Goal: Information Seeking & Learning: Find specific fact

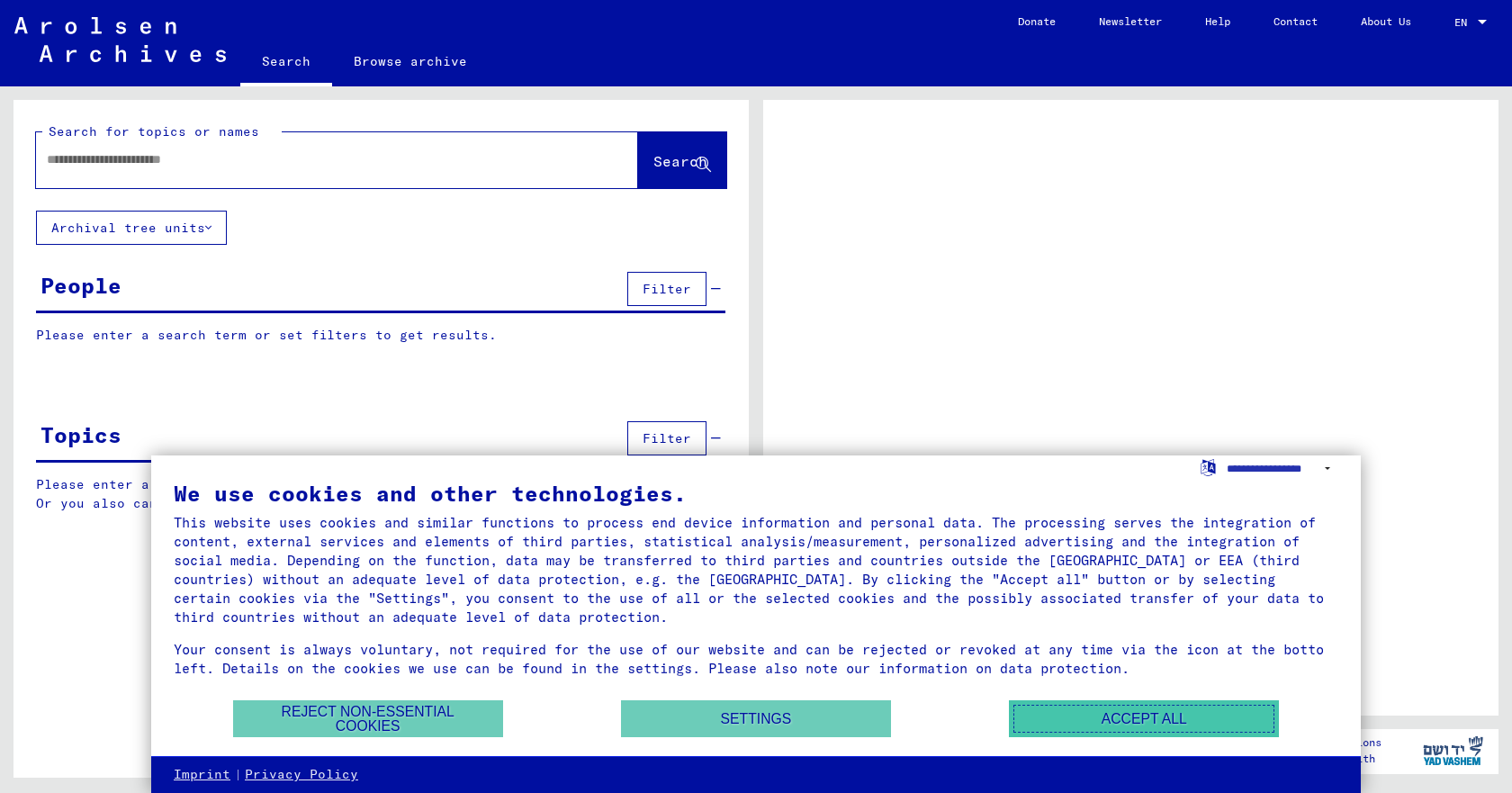
click at [1205, 716] on button "Accept all" at bounding box center [1144, 719] width 270 height 37
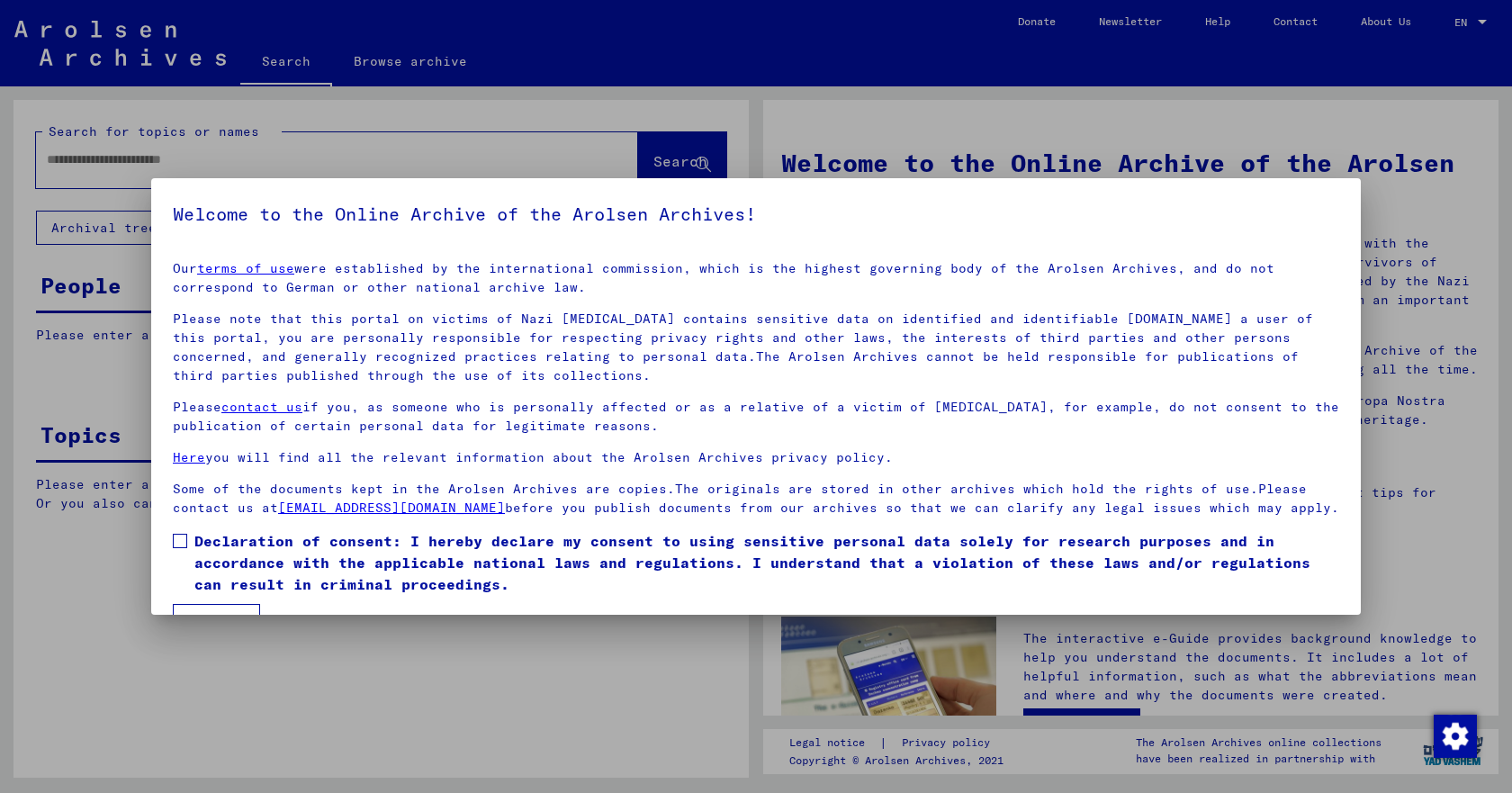
click at [177, 549] on span at bounding box center [179, 540] width 14 height 14
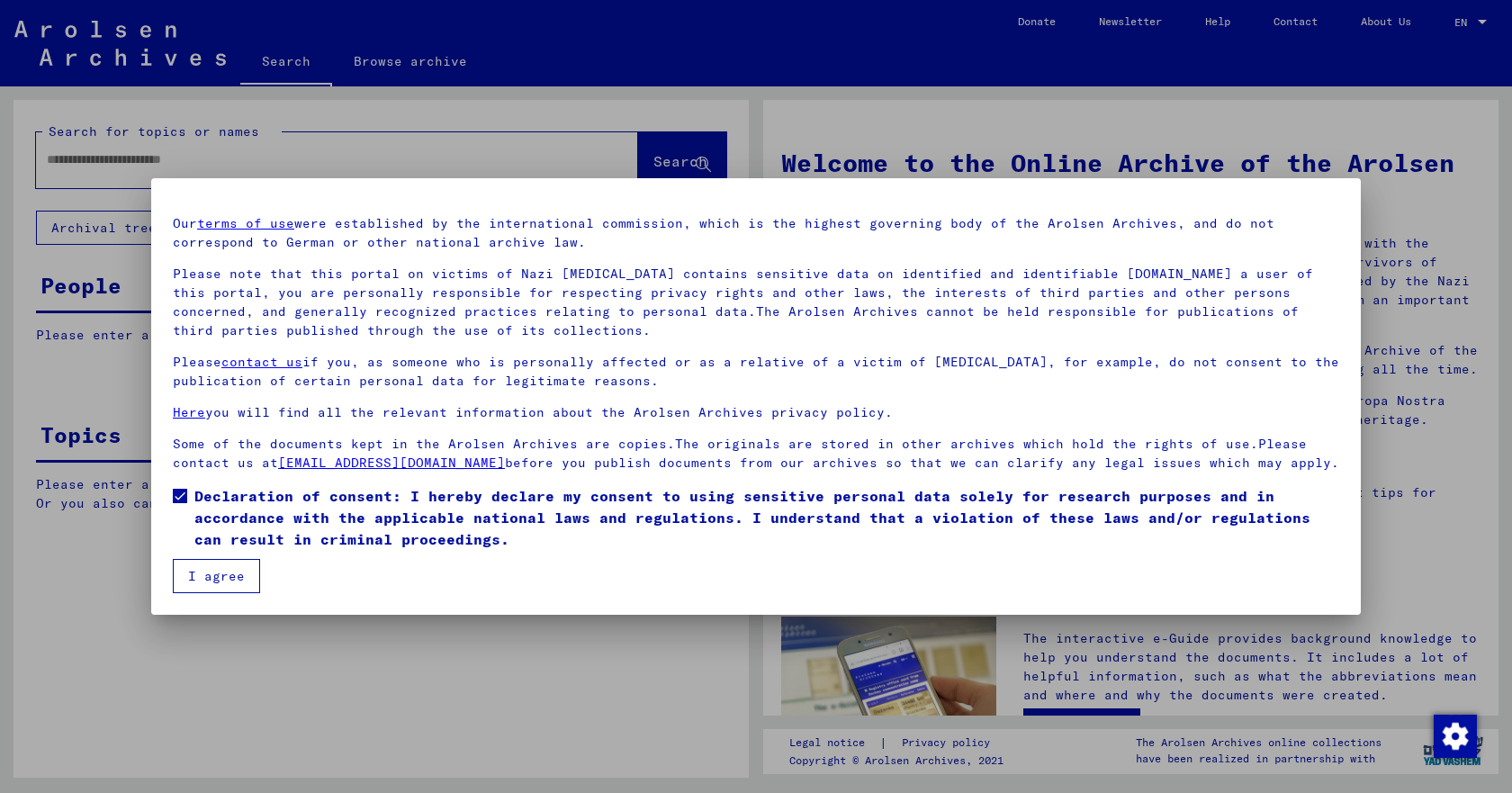
click at [215, 574] on button "I agree" at bounding box center [216, 576] width 88 height 35
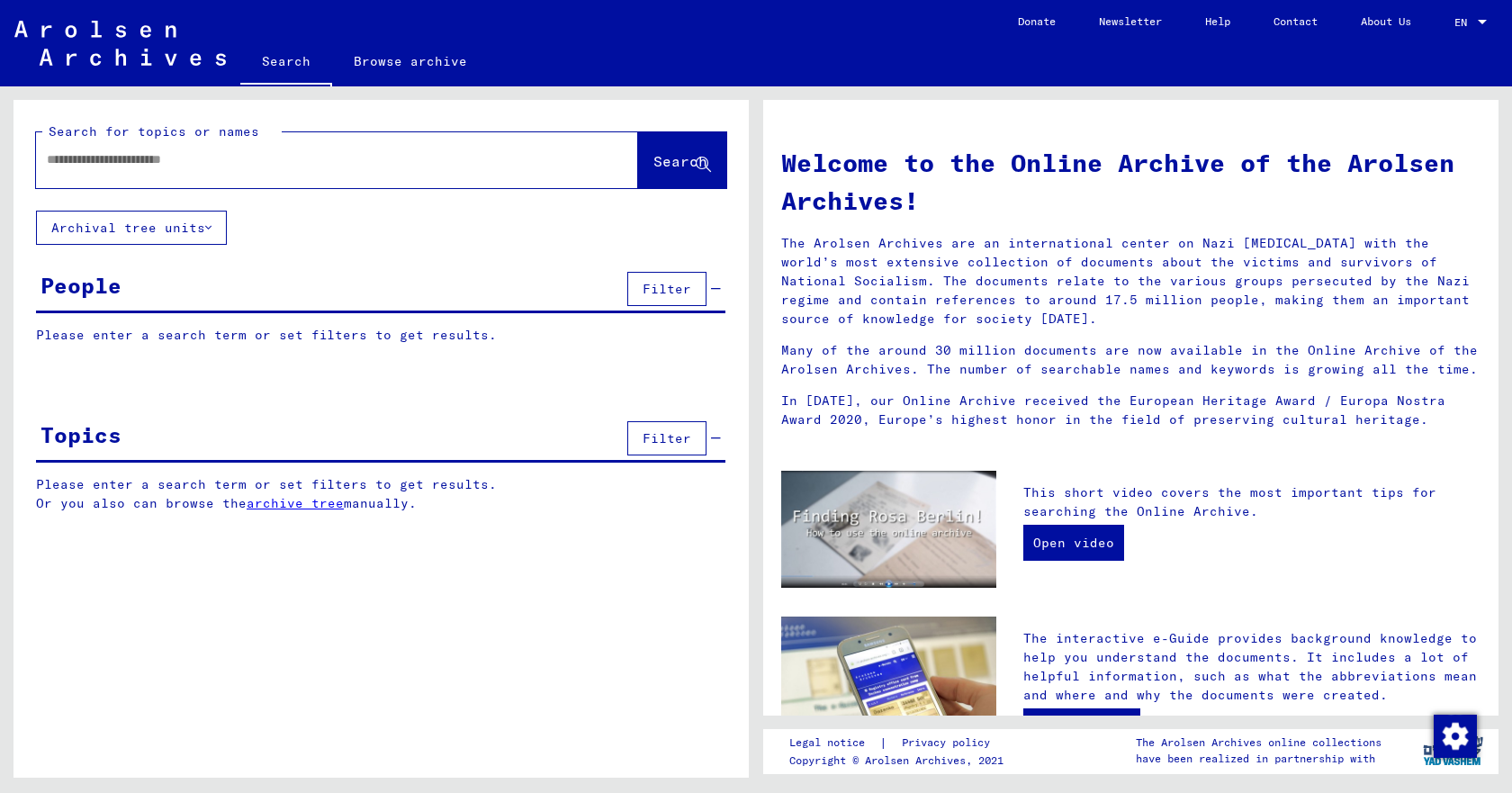
click at [51, 163] on input "text" at bounding box center [315, 160] width 537 height 19
type input "**********"
click at [660, 161] on span "Search" at bounding box center [681, 160] width 54 height 18
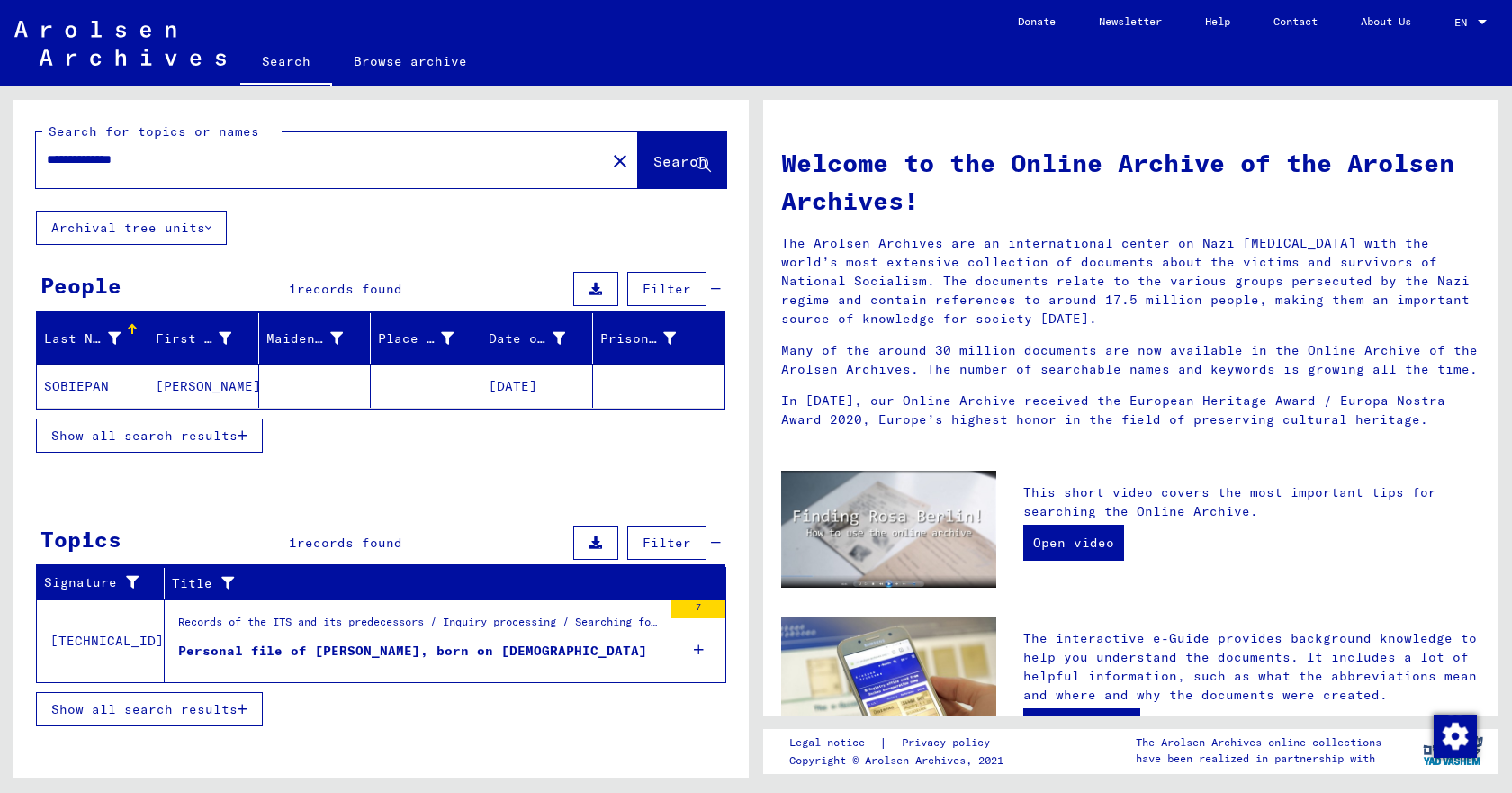
click at [542, 389] on mat-cell "[DATE]" at bounding box center [537, 386] width 112 height 43
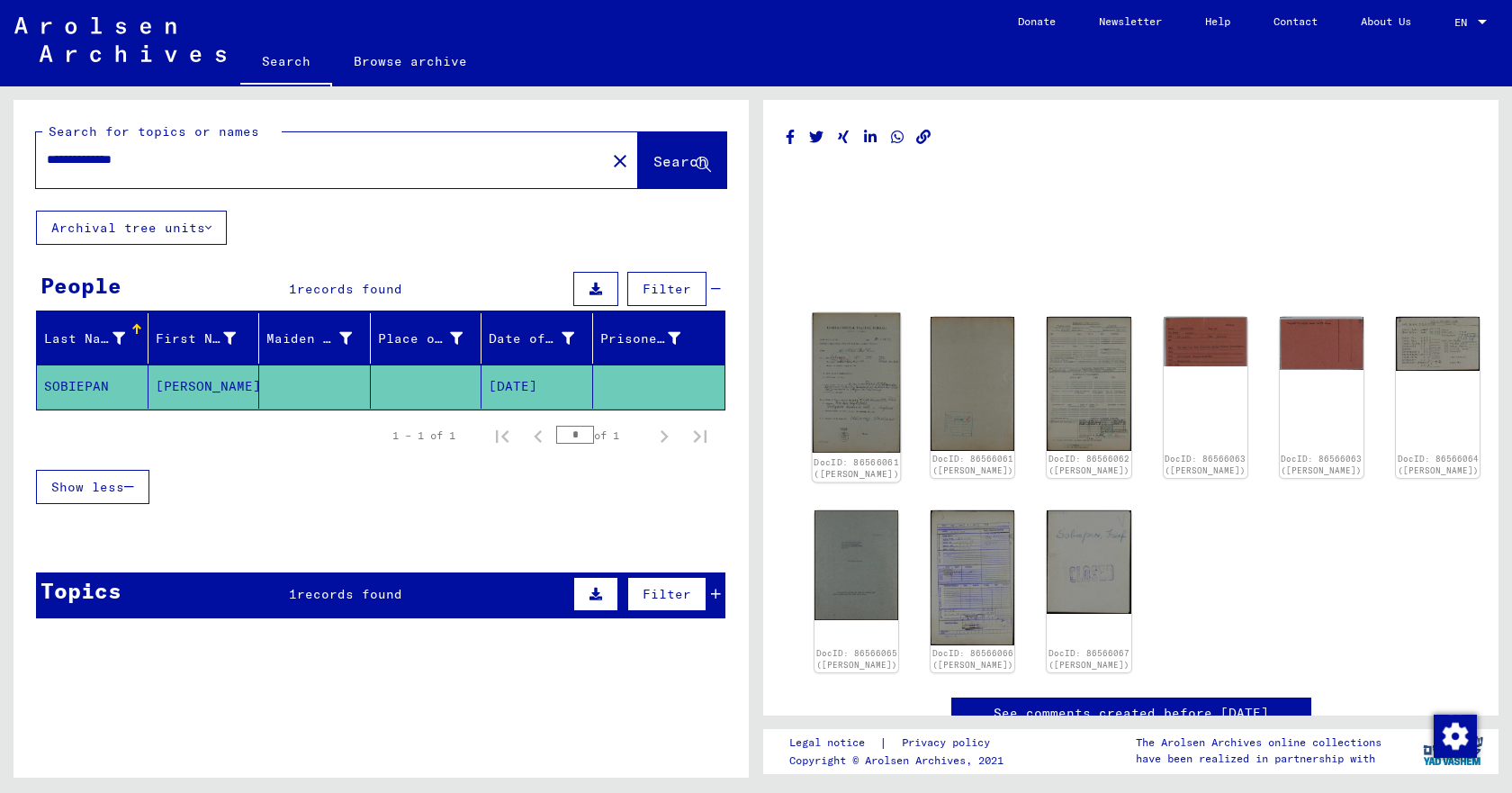
click at [853, 357] on img at bounding box center [856, 383] width 89 height 141
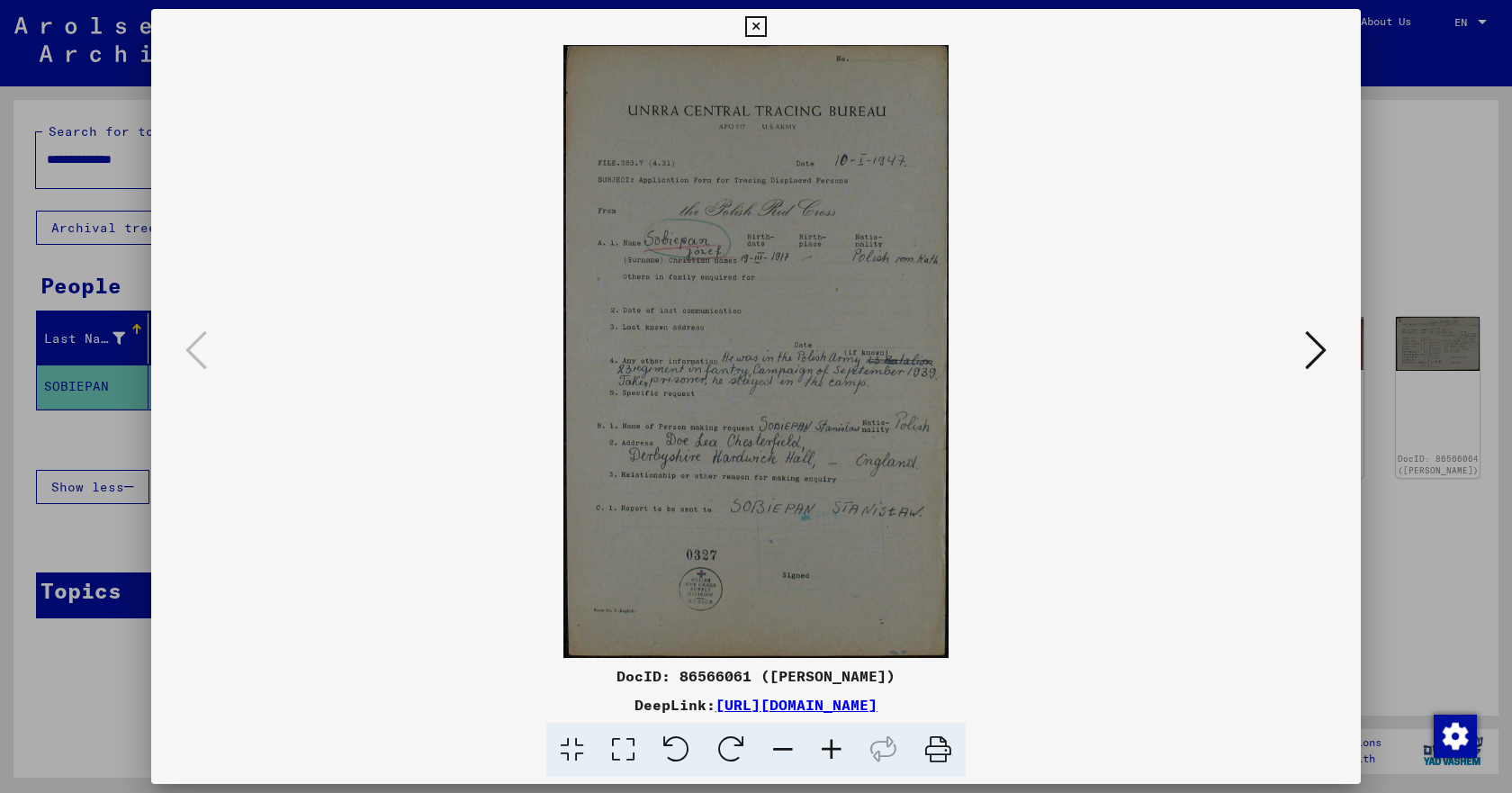
click at [836, 749] on icon at bounding box center [832, 750] width 49 height 55
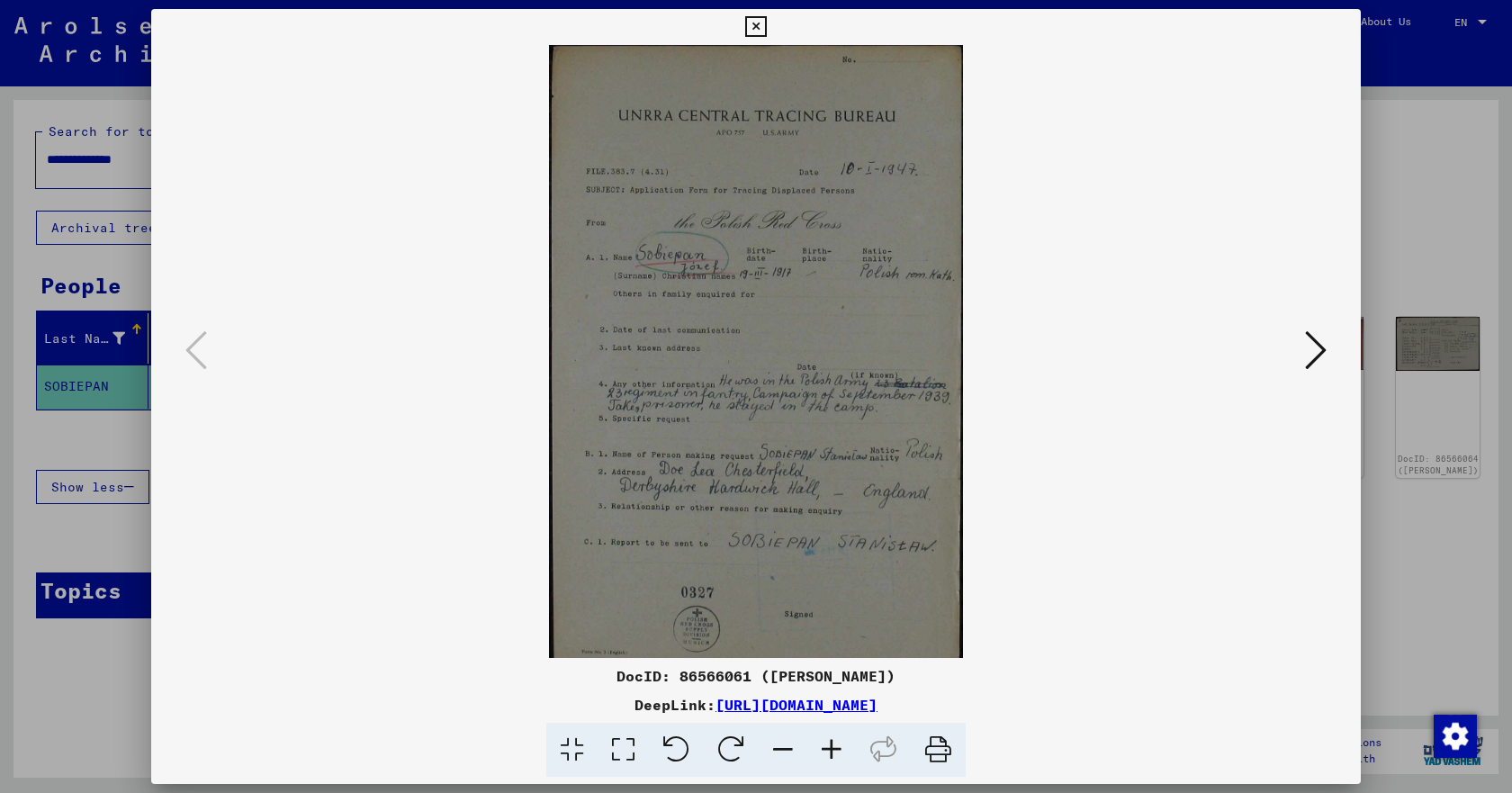
click at [835, 748] on icon at bounding box center [832, 750] width 49 height 55
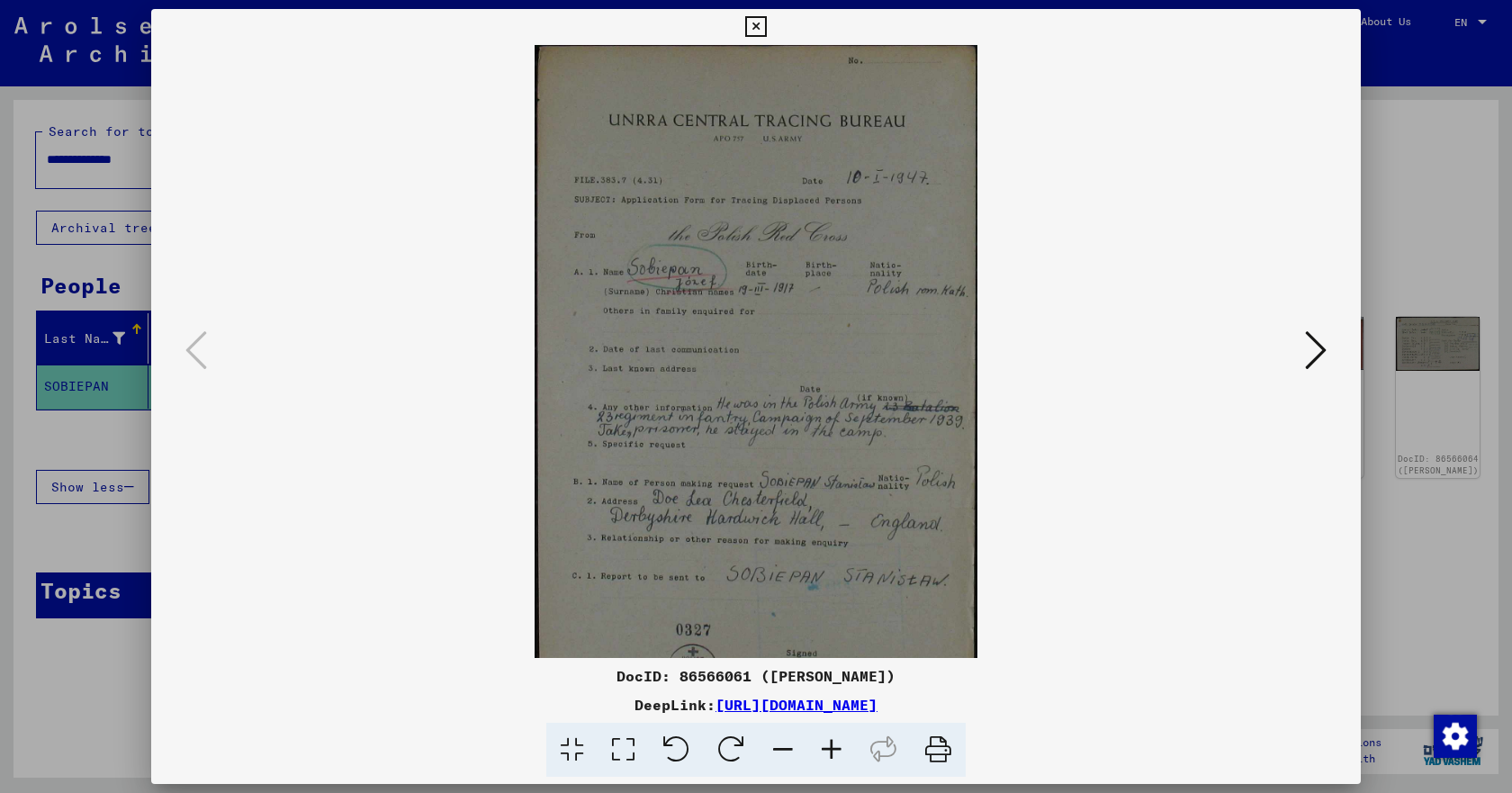
click at [835, 748] on icon at bounding box center [832, 750] width 49 height 55
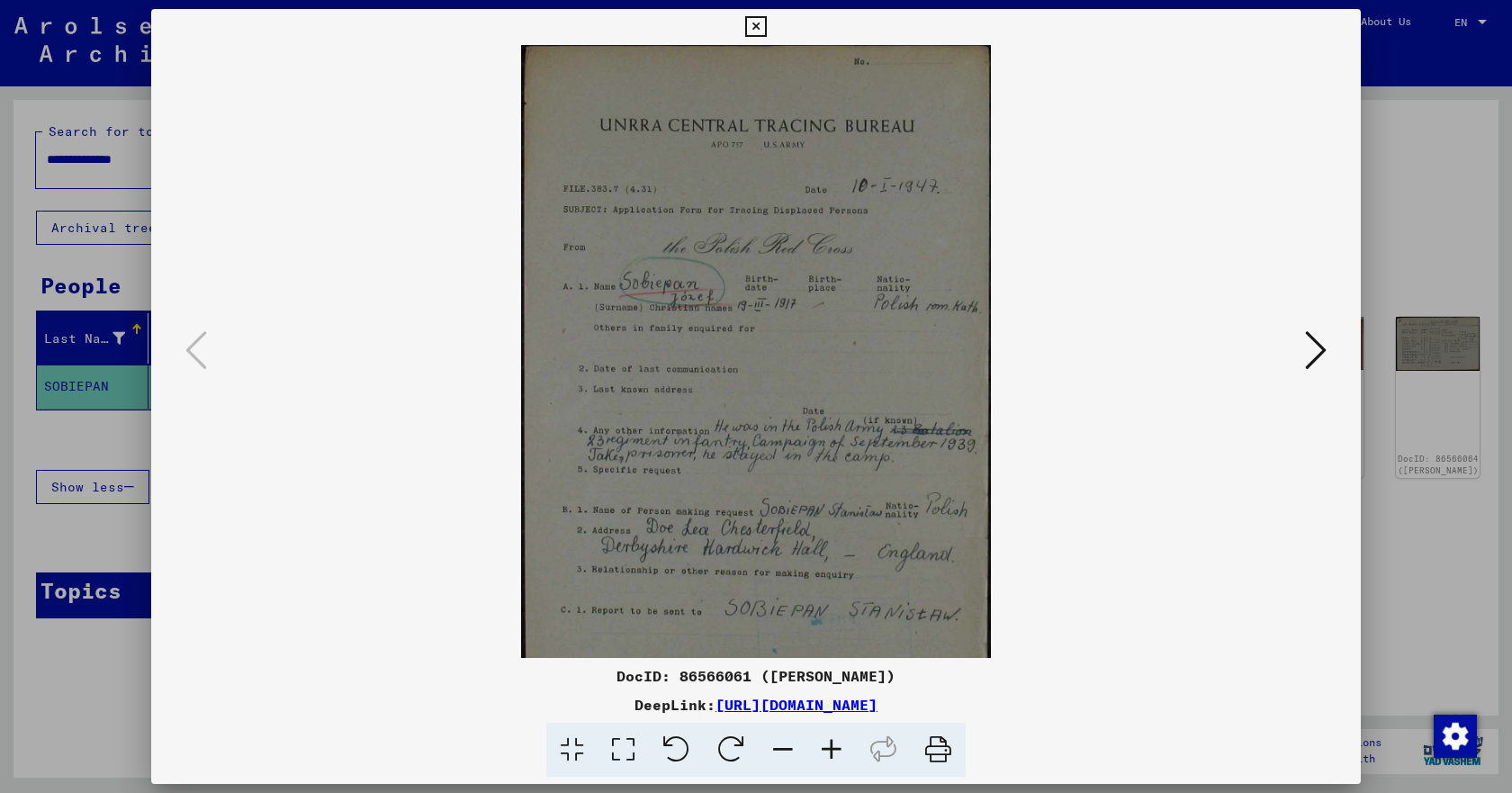
click at [835, 748] on icon at bounding box center [832, 750] width 49 height 55
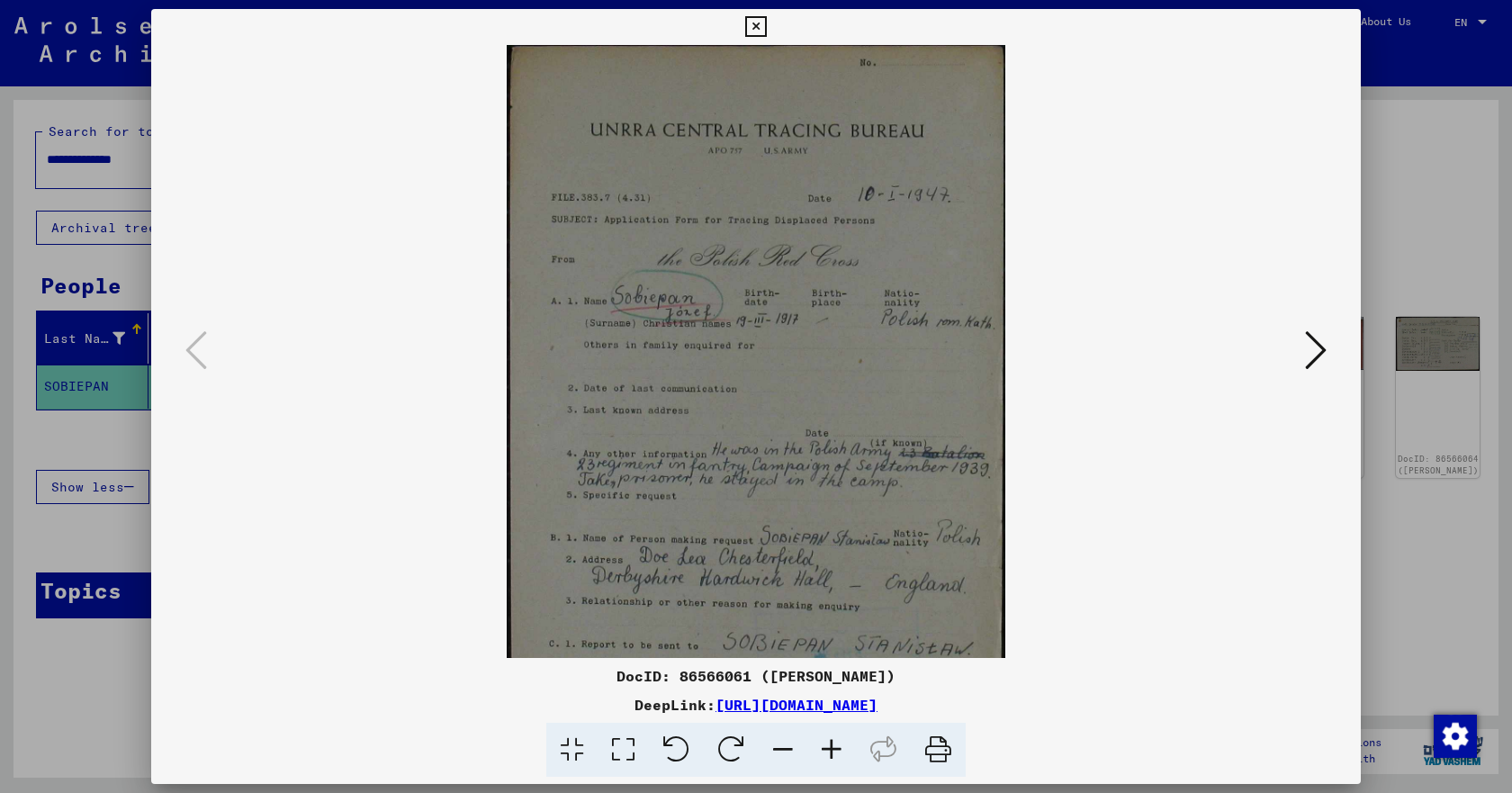
click at [835, 748] on icon at bounding box center [832, 750] width 49 height 55
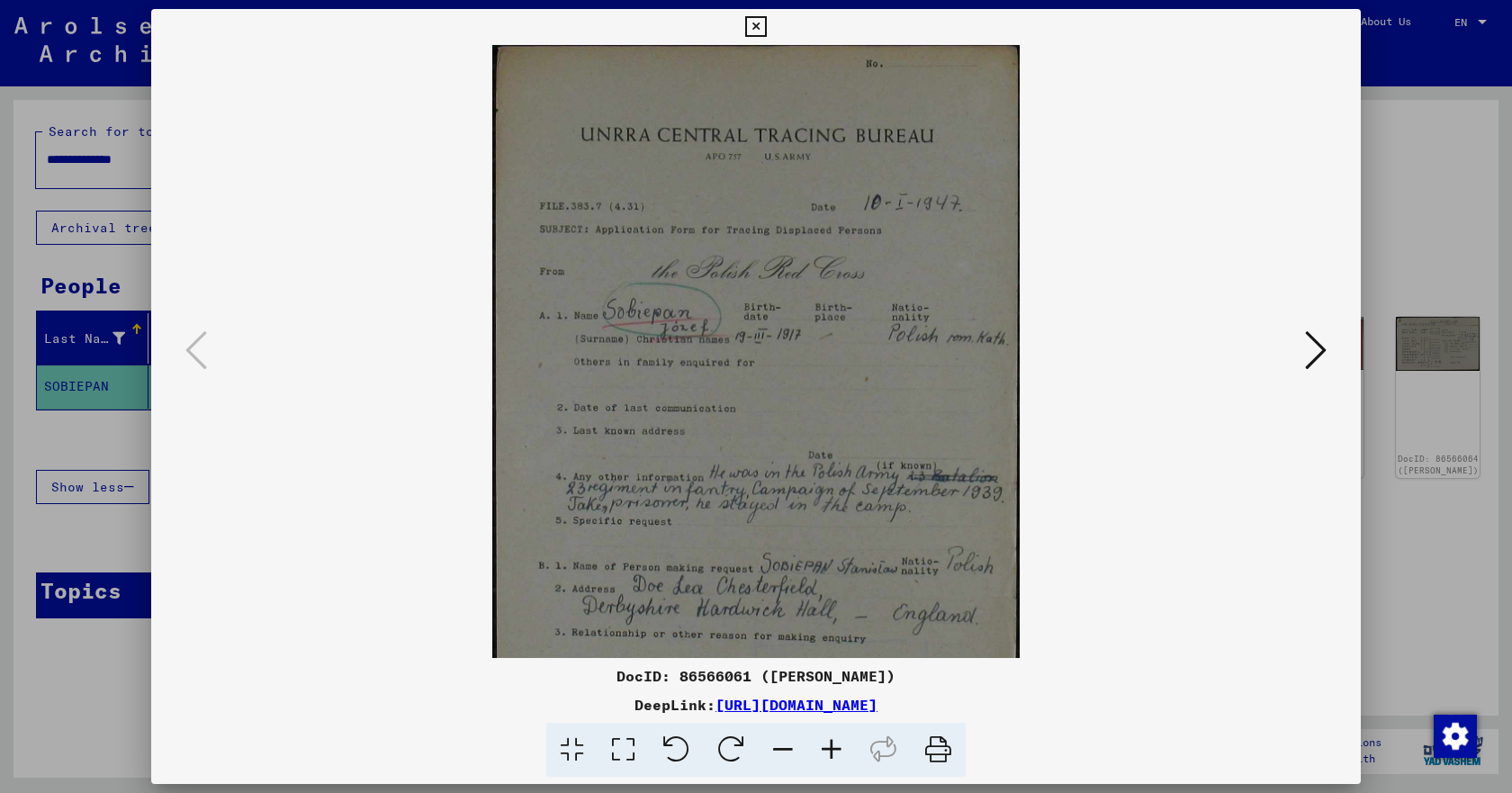
click at [835, 748] on icon at bounding box center [832, 750] width 49 height 55
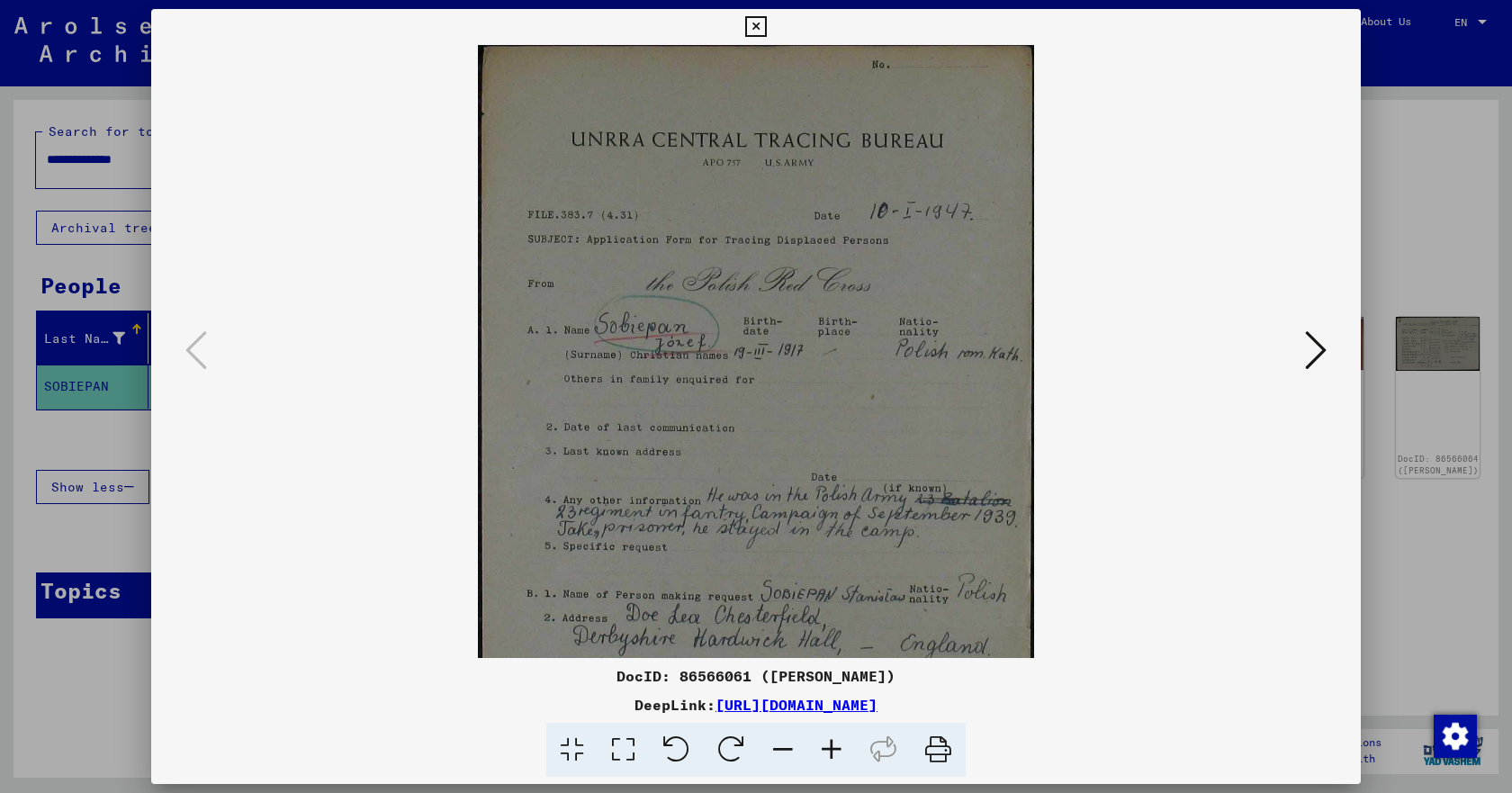
click at [835, 748] on icon at bounding box center [832, 750] width 49 height 55
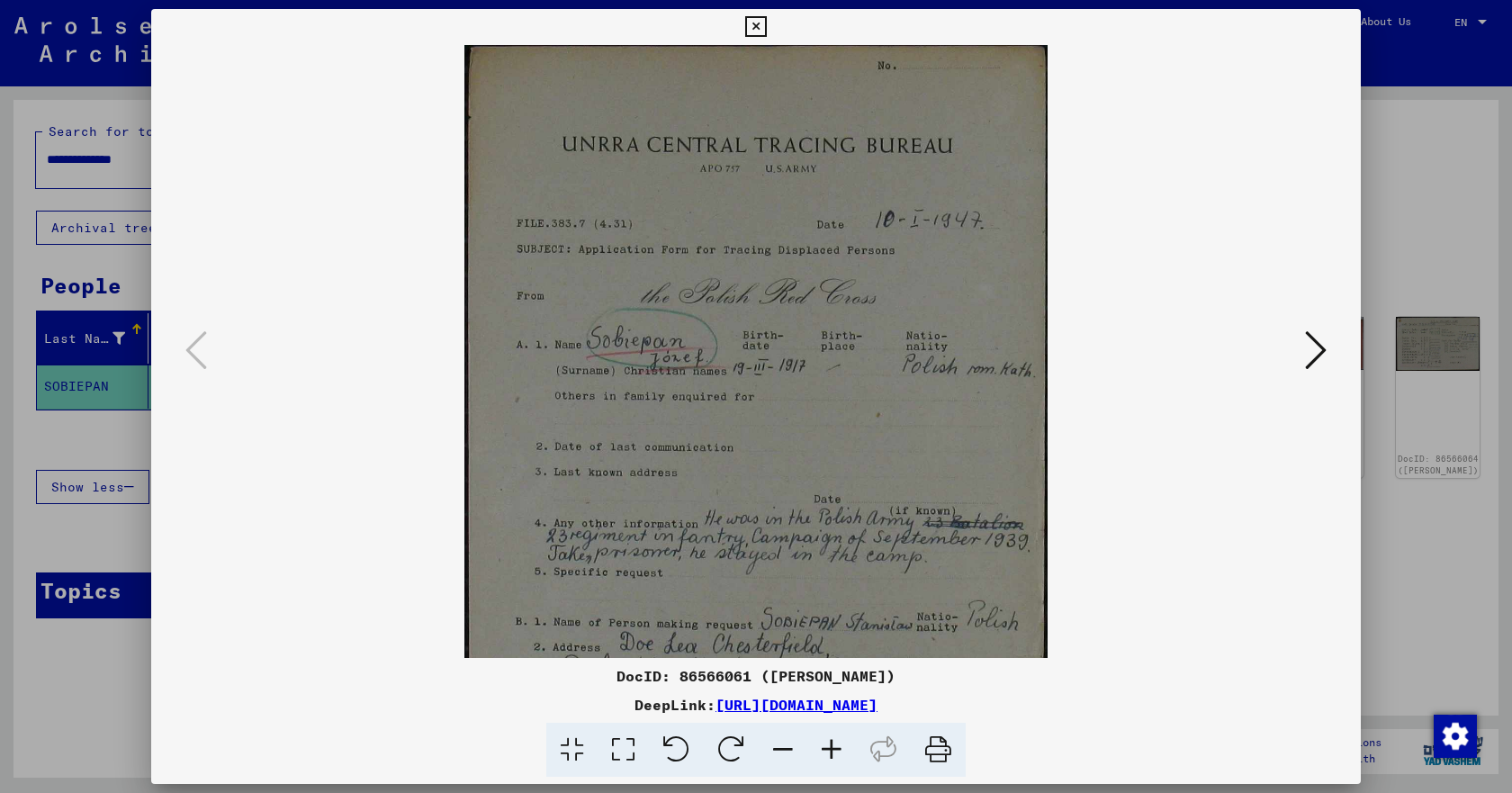
click at [835, 748] on icon at bounding box center [832, 750] width 49 height 55
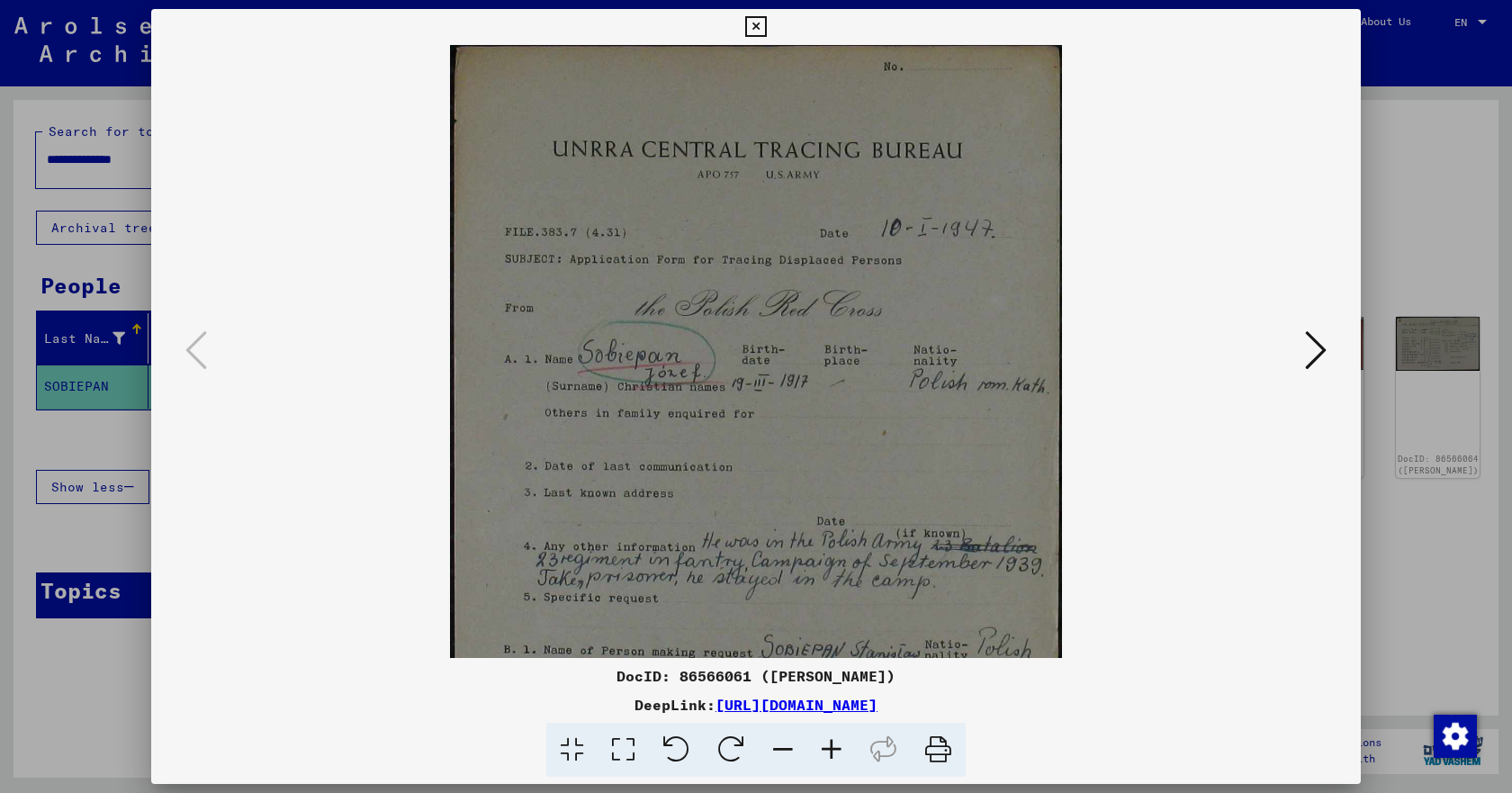
click at [835, 748] on icon at bounding box center [832, 750] width 49 height 55
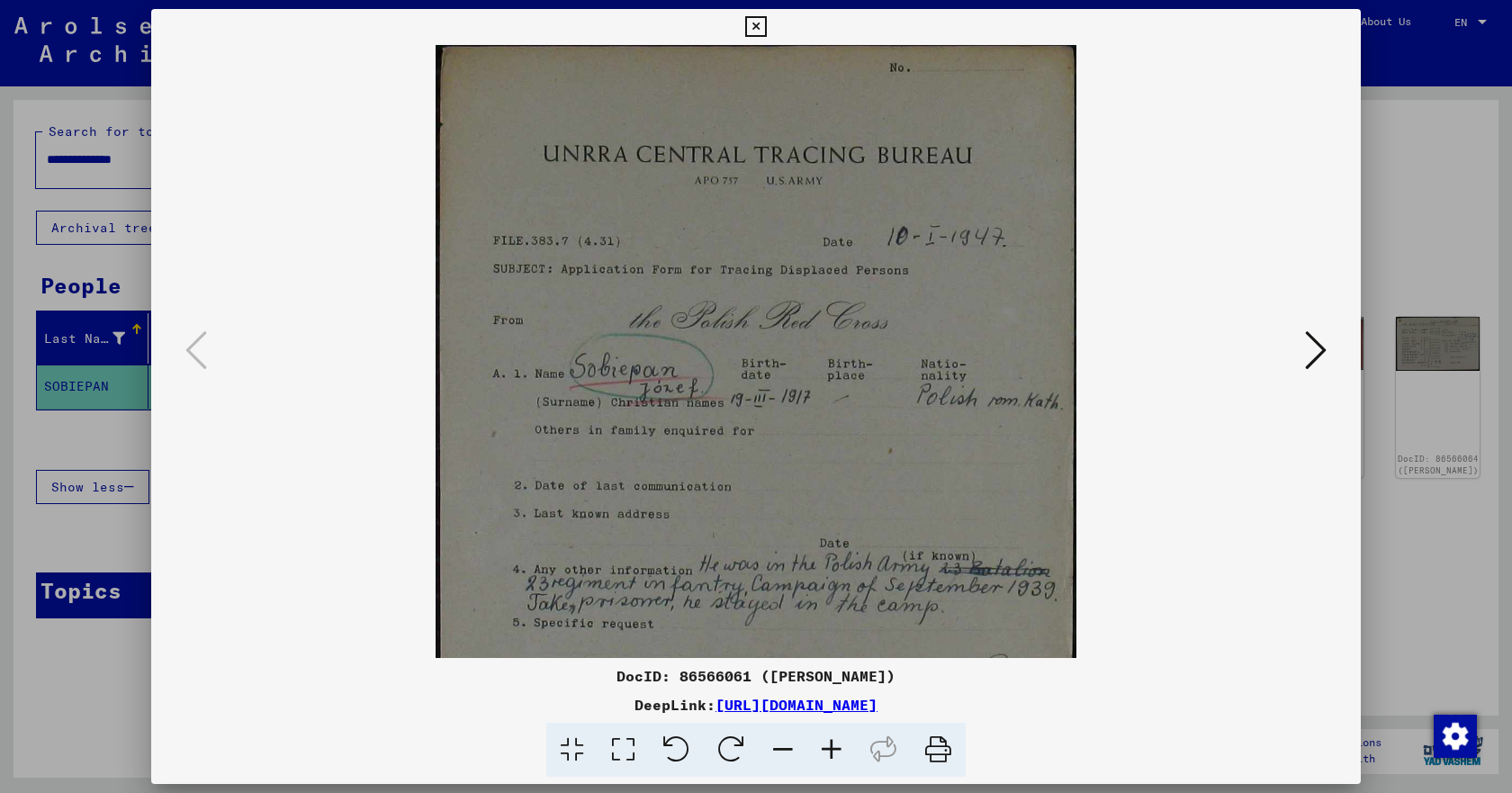
click at [835, 748] on icon at bounding box center [832, 750] width 49 height 55
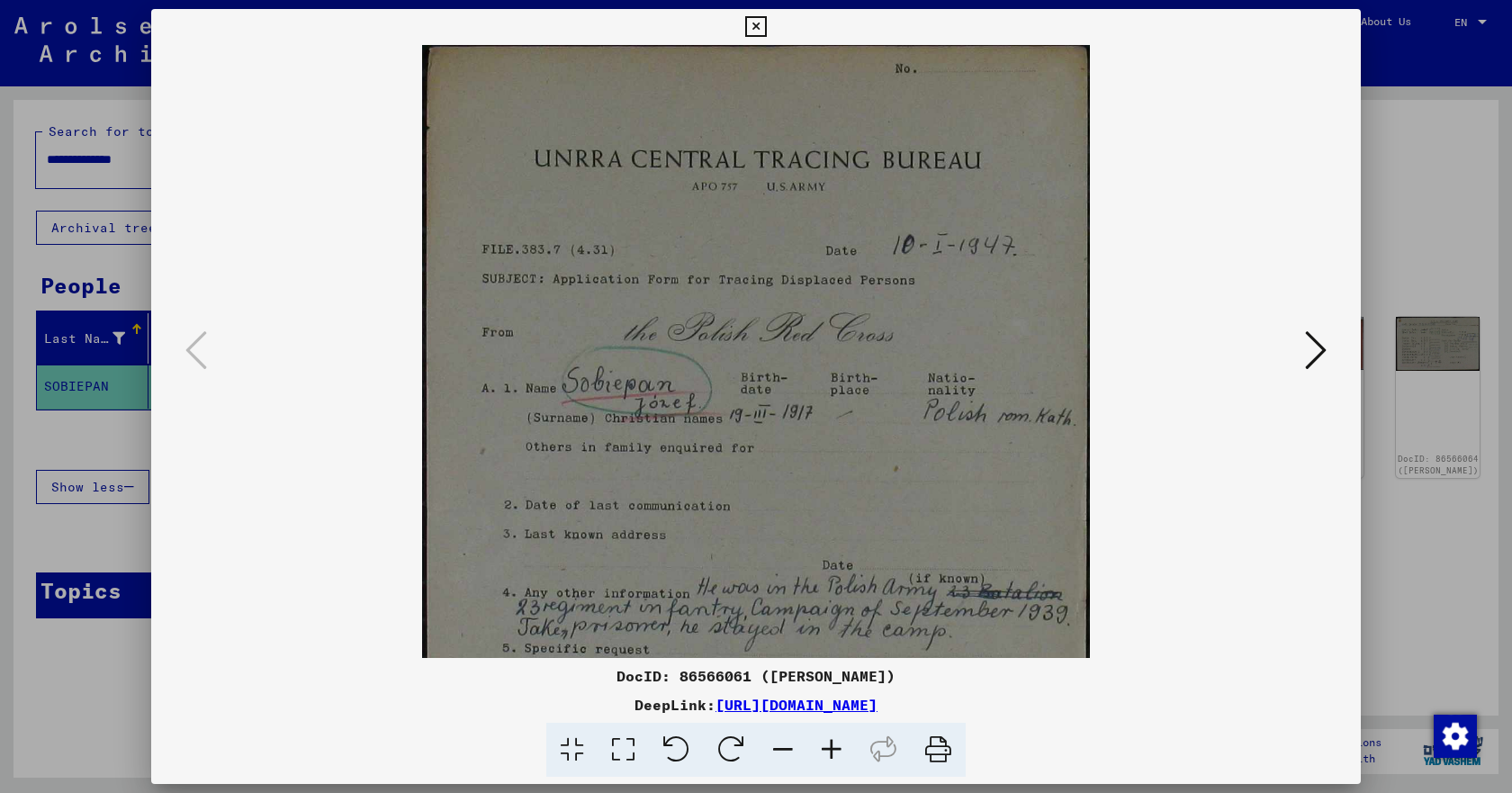
click at [835, 748] on icon at bounding box center [832, 750] width 49 height 55
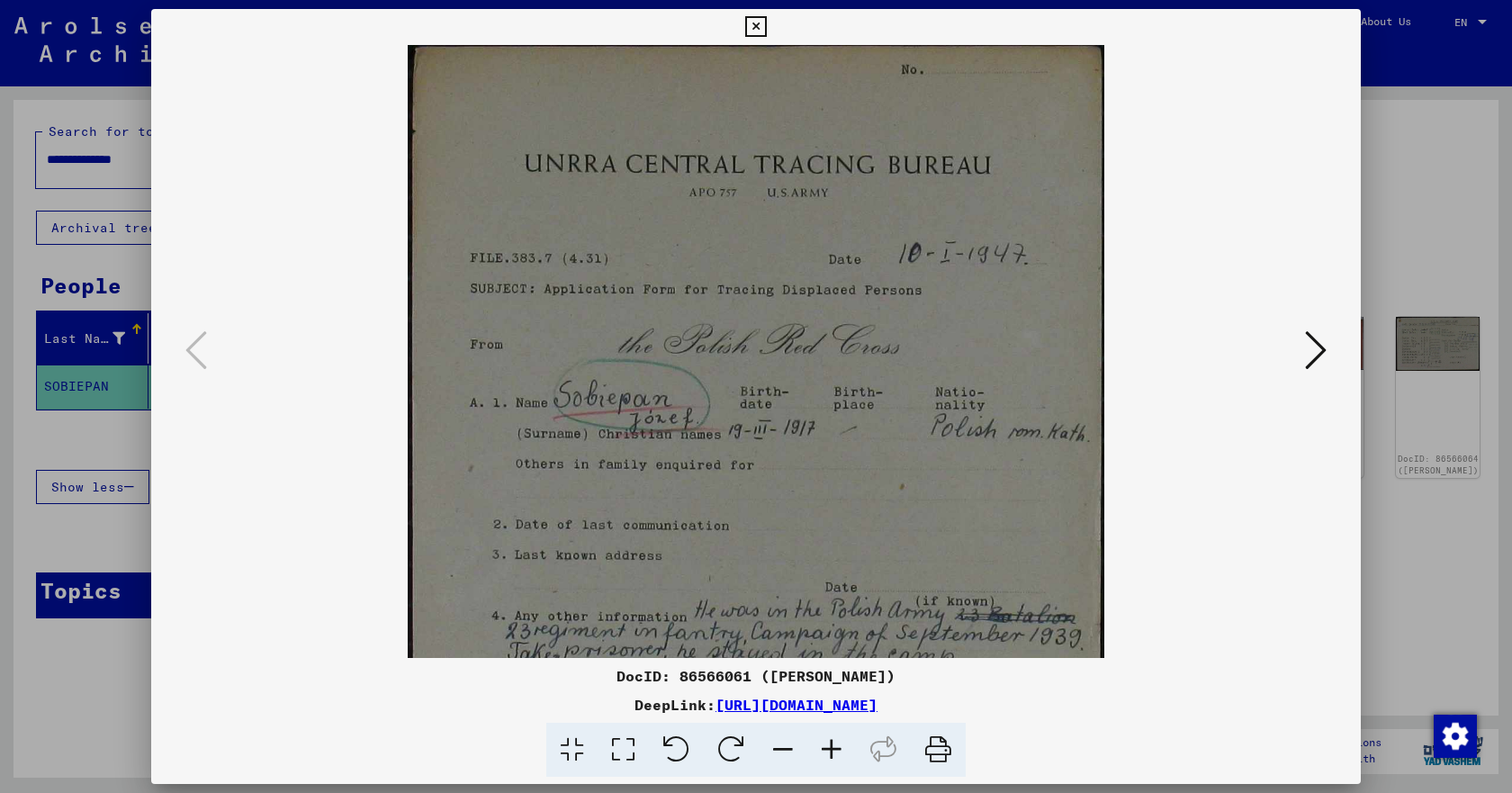
click at [835, 748] on icon at bounding box center [832, 750] width 49 height 55
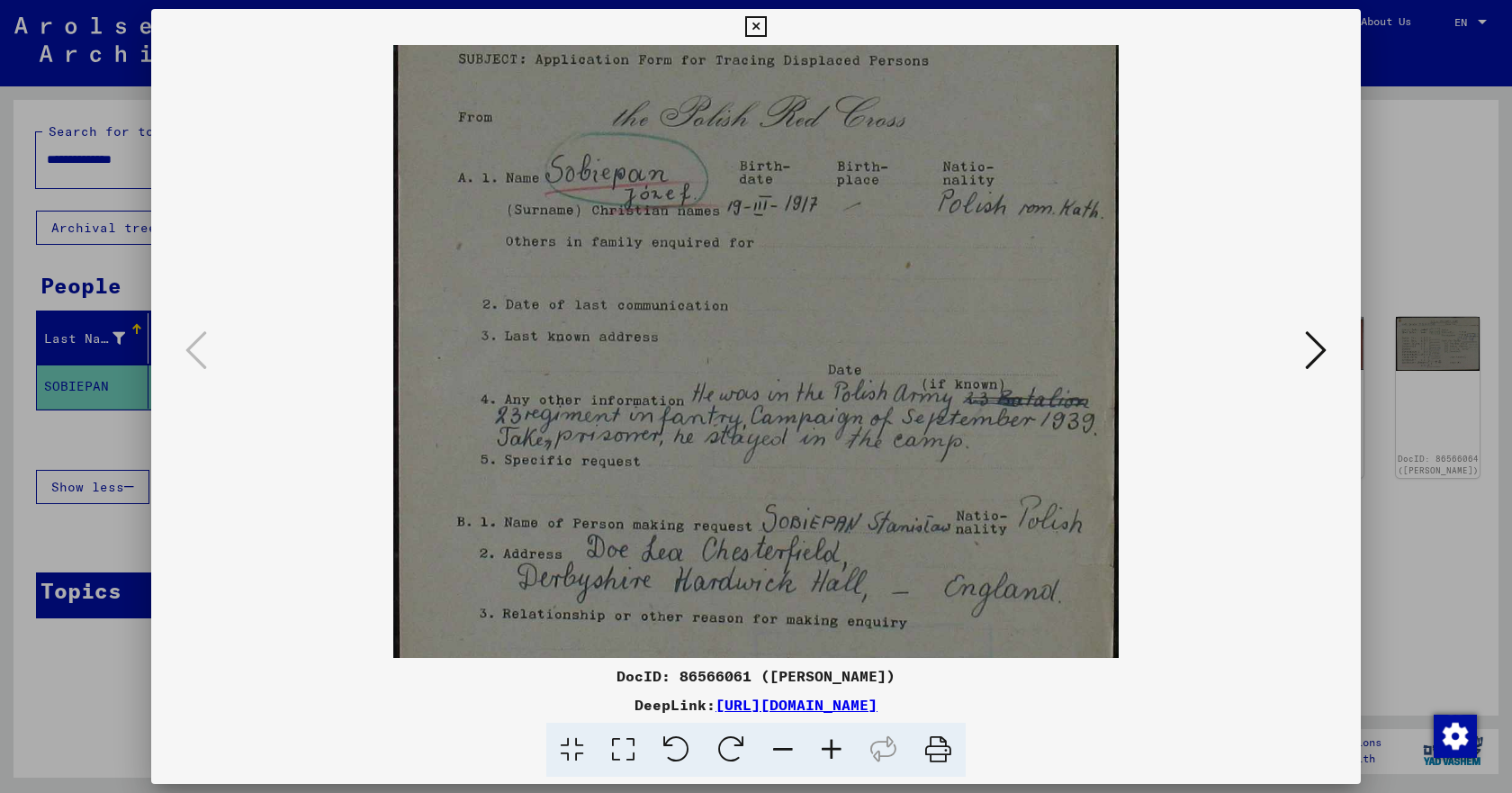
scroll to position [243, 0]
drag, startPoint x: 939, startPoint y: 521, endPoint x: 912, endPoint y: 278, distance: 244.5
click at [912, 278] on img at bounding box center [756, 380] width 726 height 1153
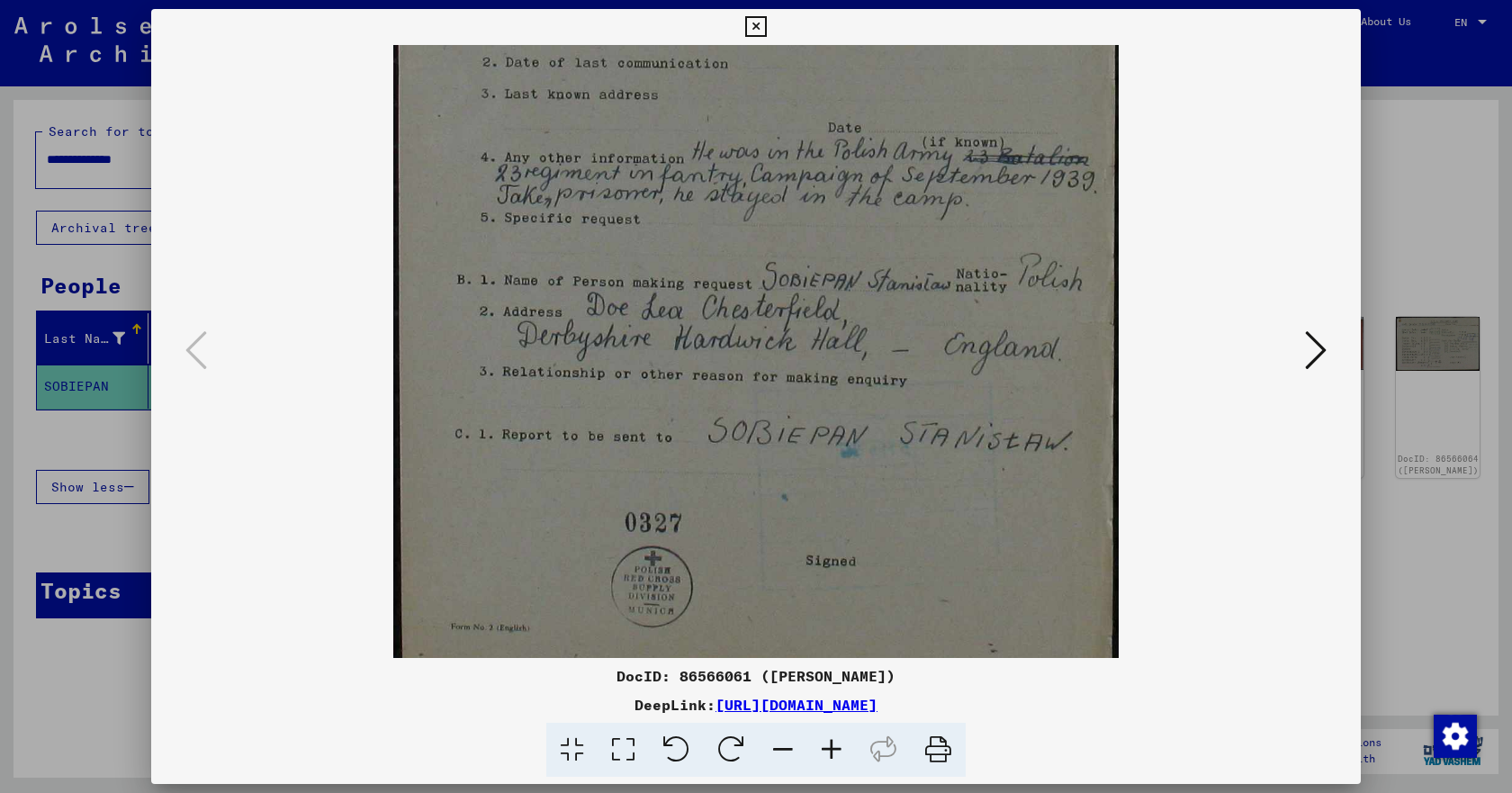
scroll to position [497, 0]
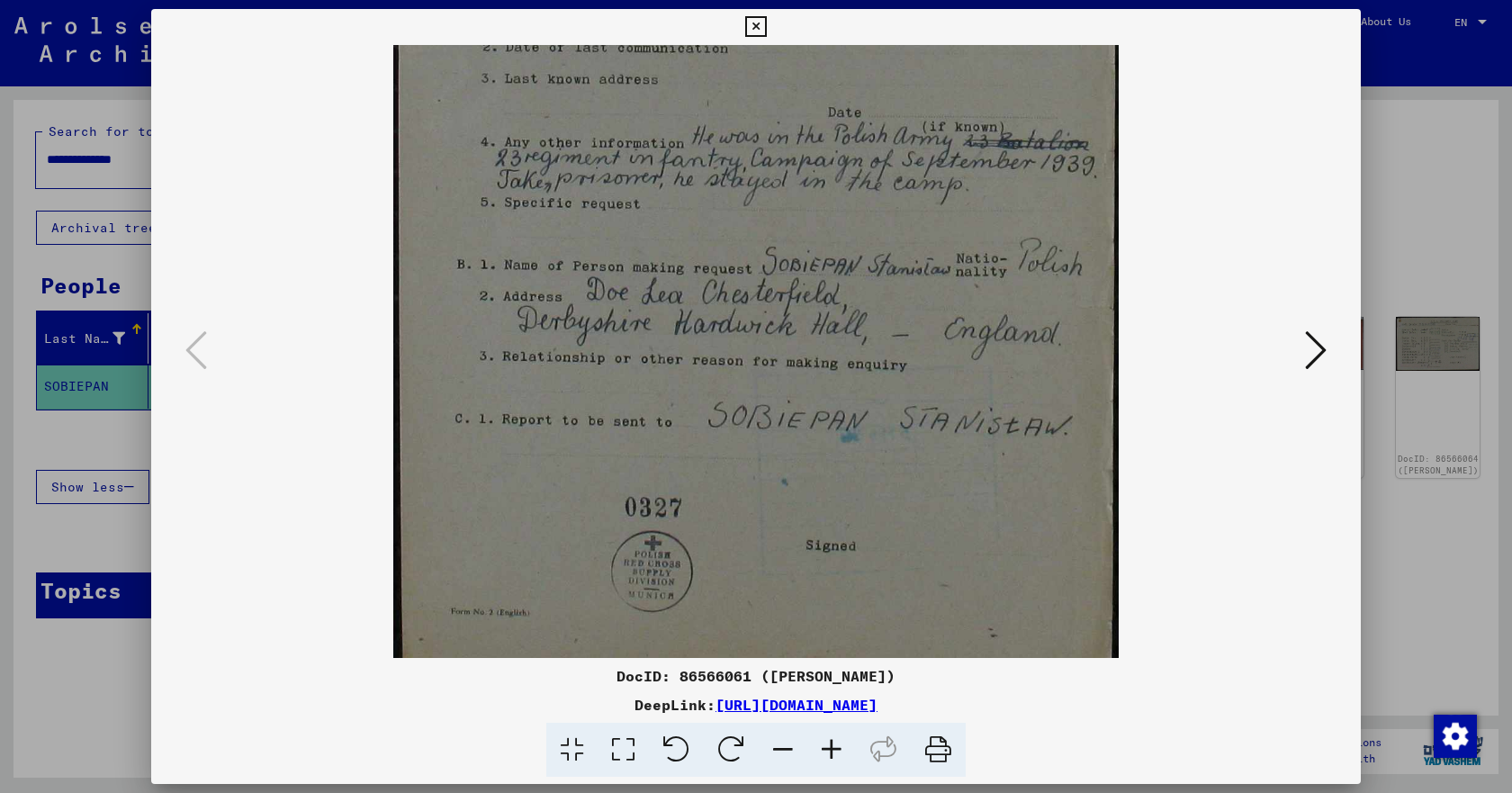
drag, startPoint x: 864, startPoint y: 494, endPoint x: 825, endPoint y: 239, distance: 258.0
click at [825, 239] on img at bounding box center [756, 125] width 726 height 1153
click at [1321, 342] on icon at bounding box center [1315, 350] width 21 height 43
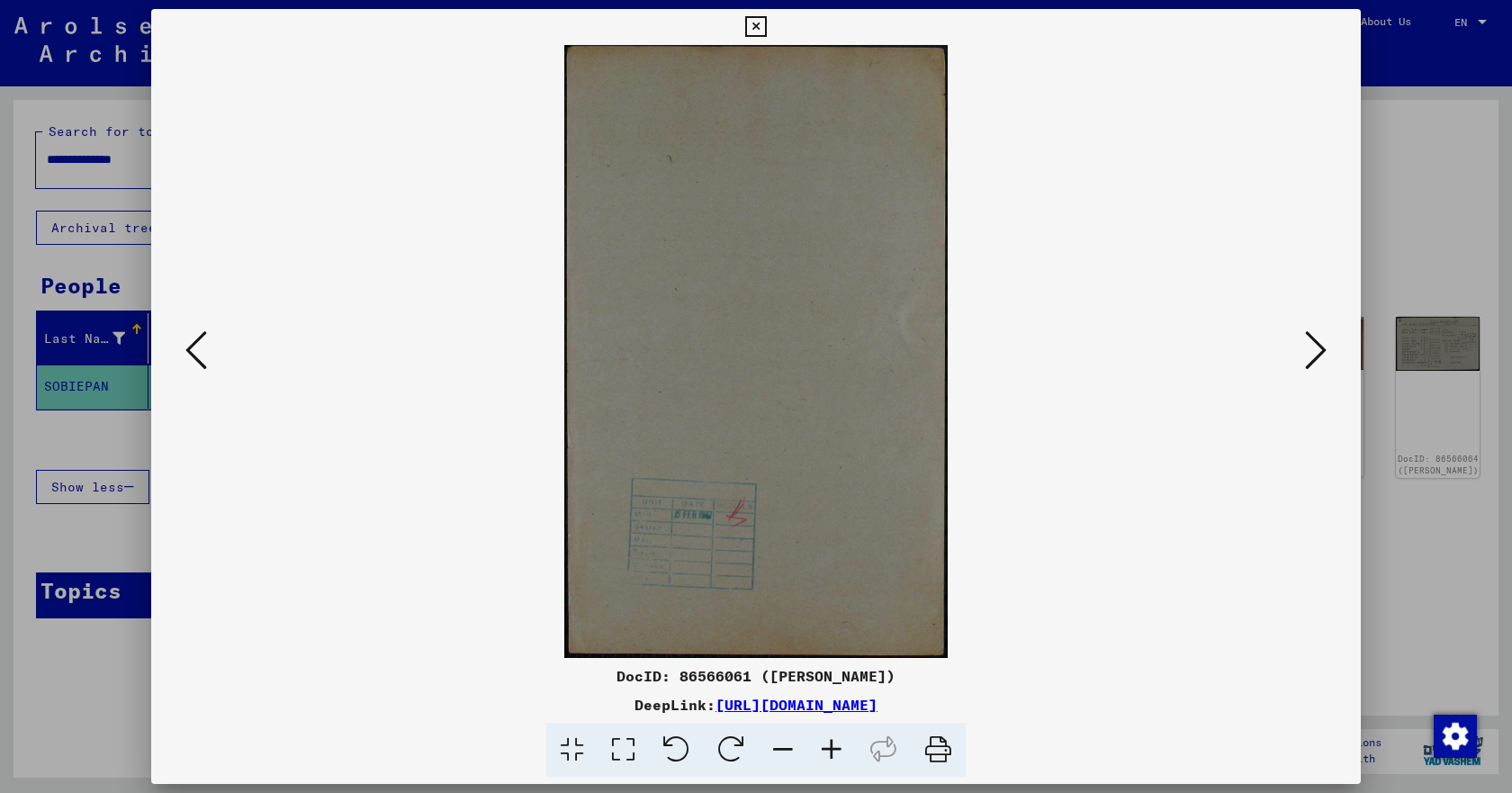
scroll to position [0, 0]
click at [1321, 342] on icon at bounding box center [1315, 350] width 21 height 43
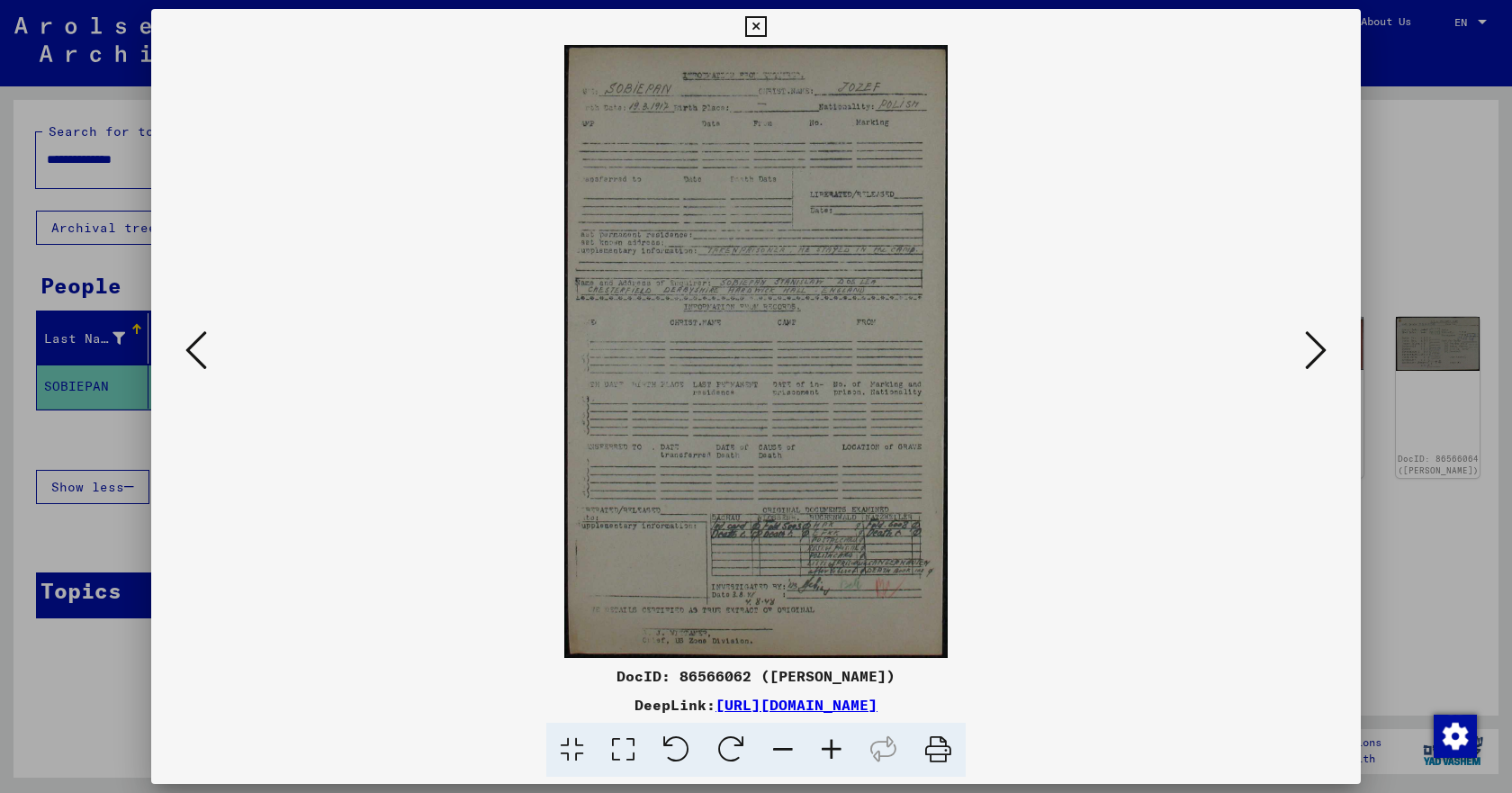
click at [835, 746] on icon at bounding box center [832, 750] width 49 height 55
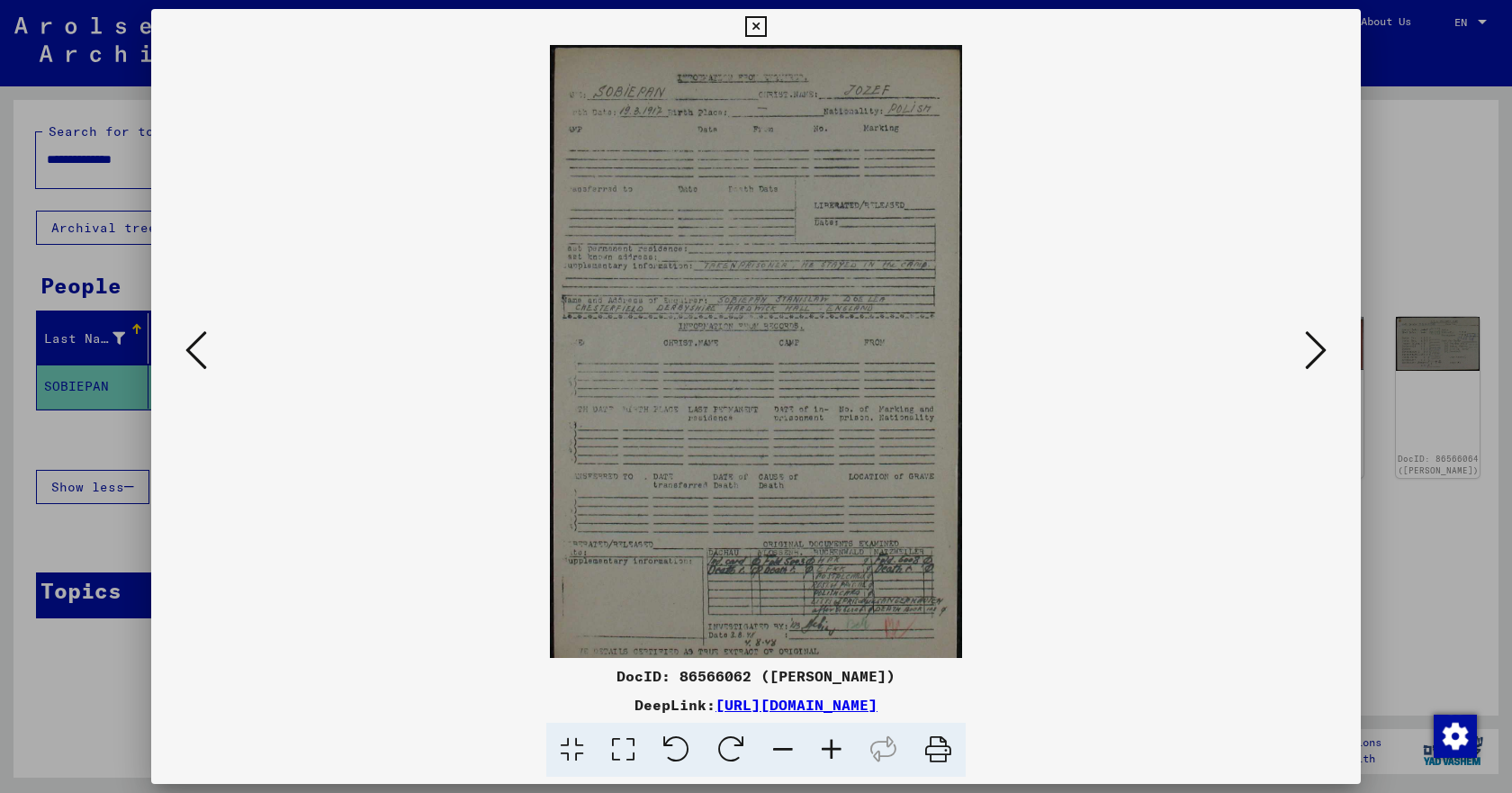
scroll to position [1, 0]
click at [701, 243] on img at bounding box center [756, 372] width 411 height 658
click at [827, 748] on icon at bounding box center [832, 750] width 49 height 55
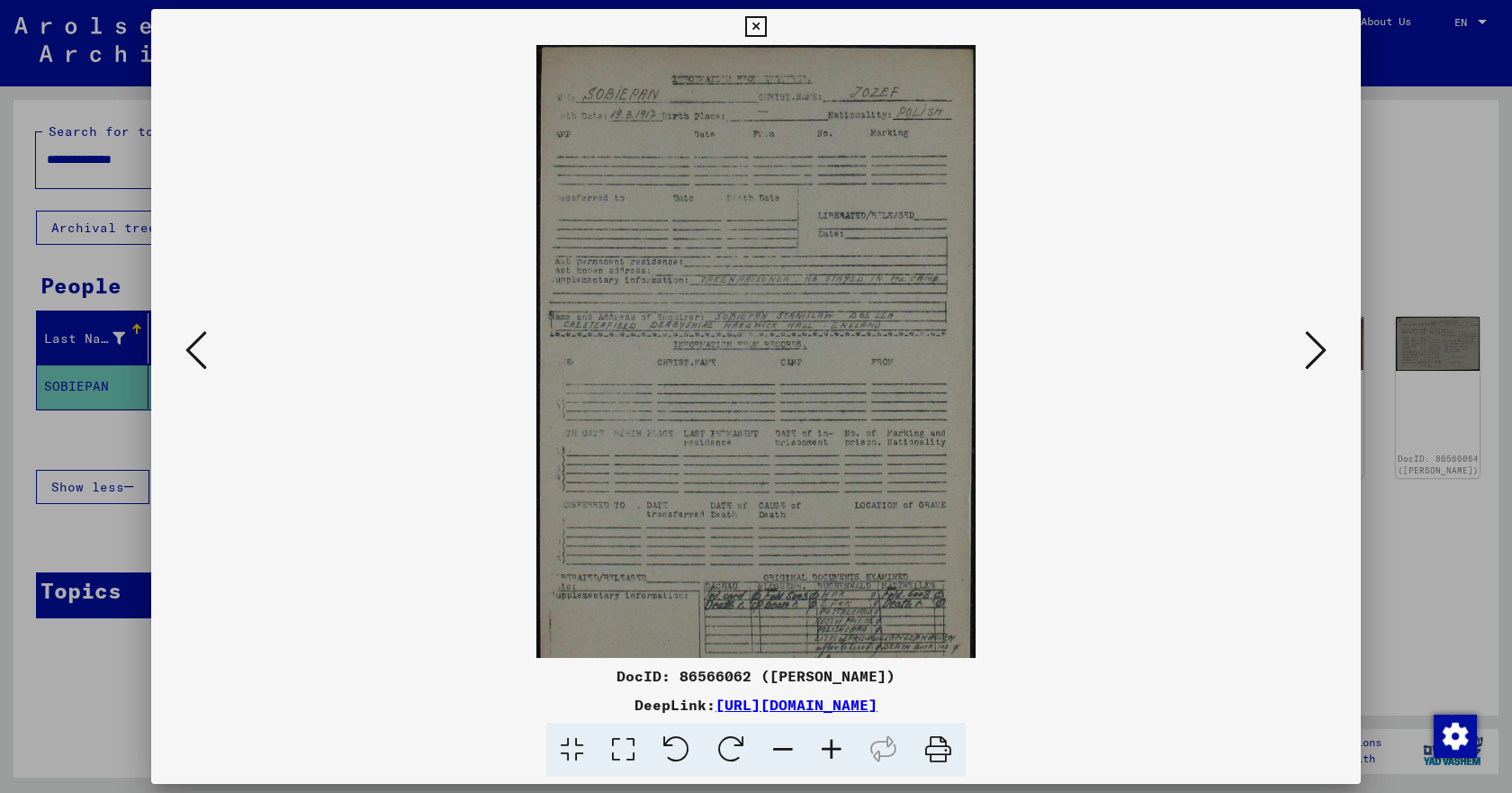
click at [827, 748] on icon at bounding box center [832, 750] width 49 height 55
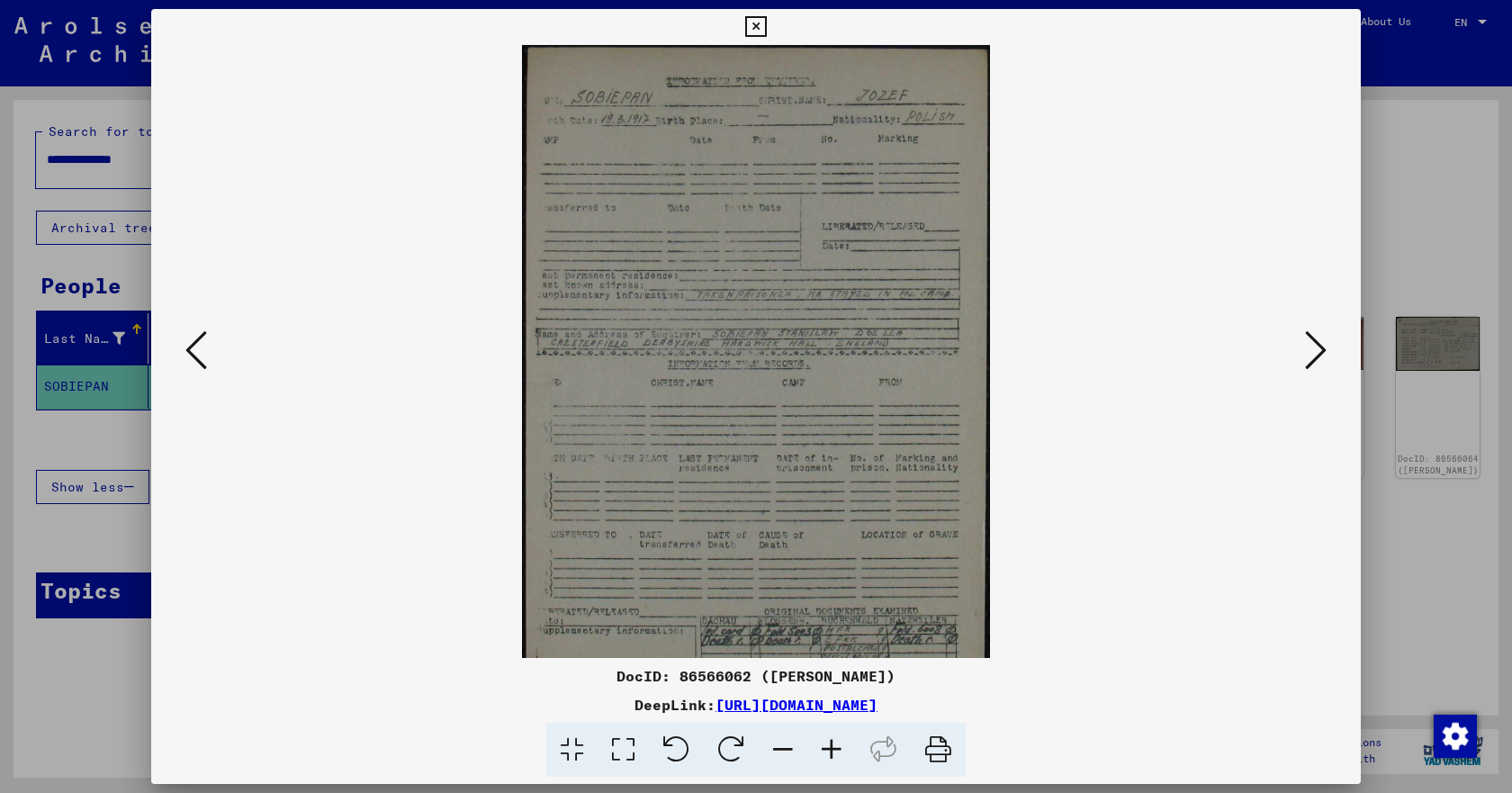
click at [827, 748] on icon at bounding box center [832, 750] width 49 height 55
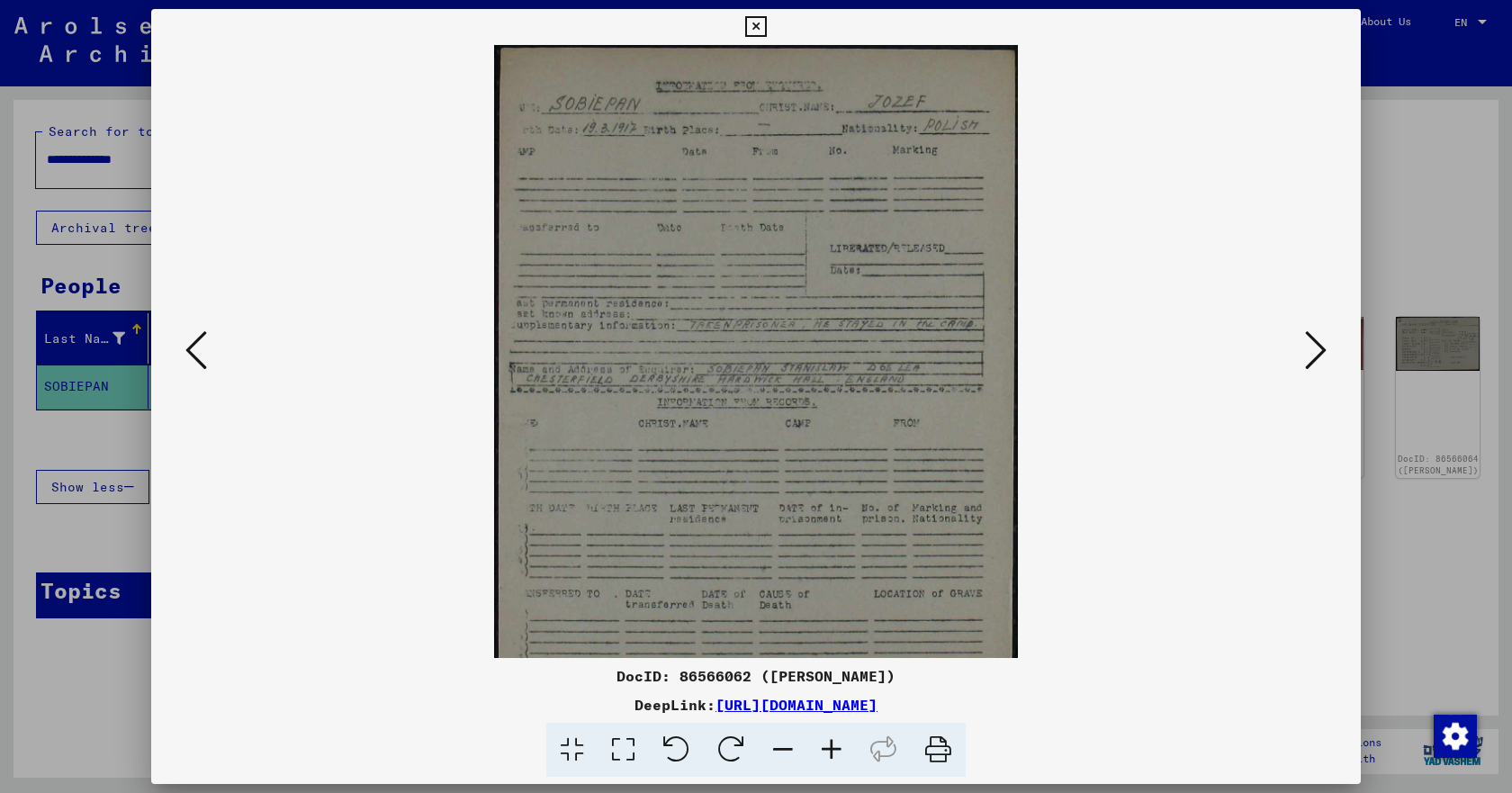
click at [827, 748] on icon at bounding box center [832, 750] width 49 height 55
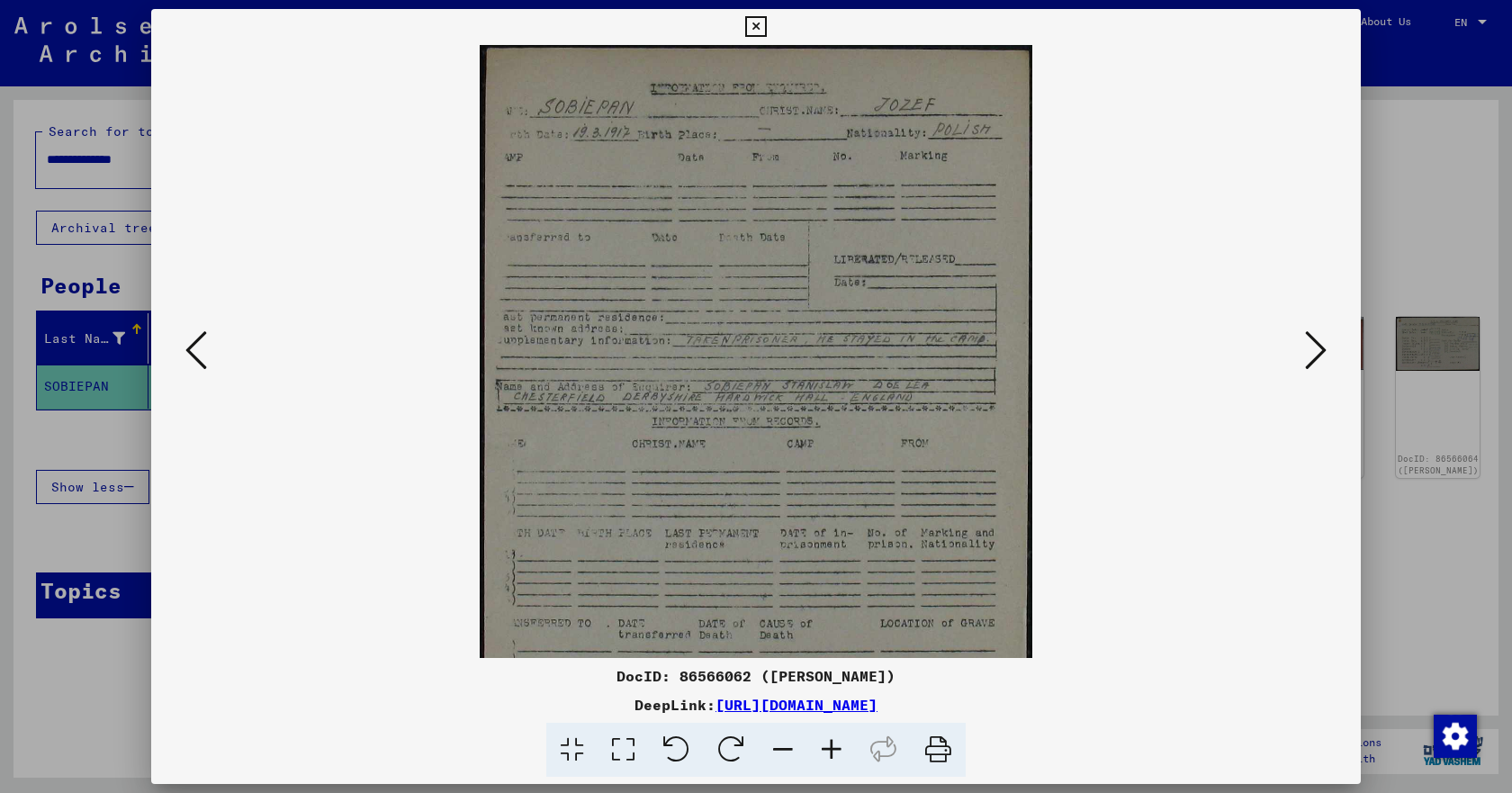
click at [827, 748] on icon at bounding box center [832, 750] width 49 height 55
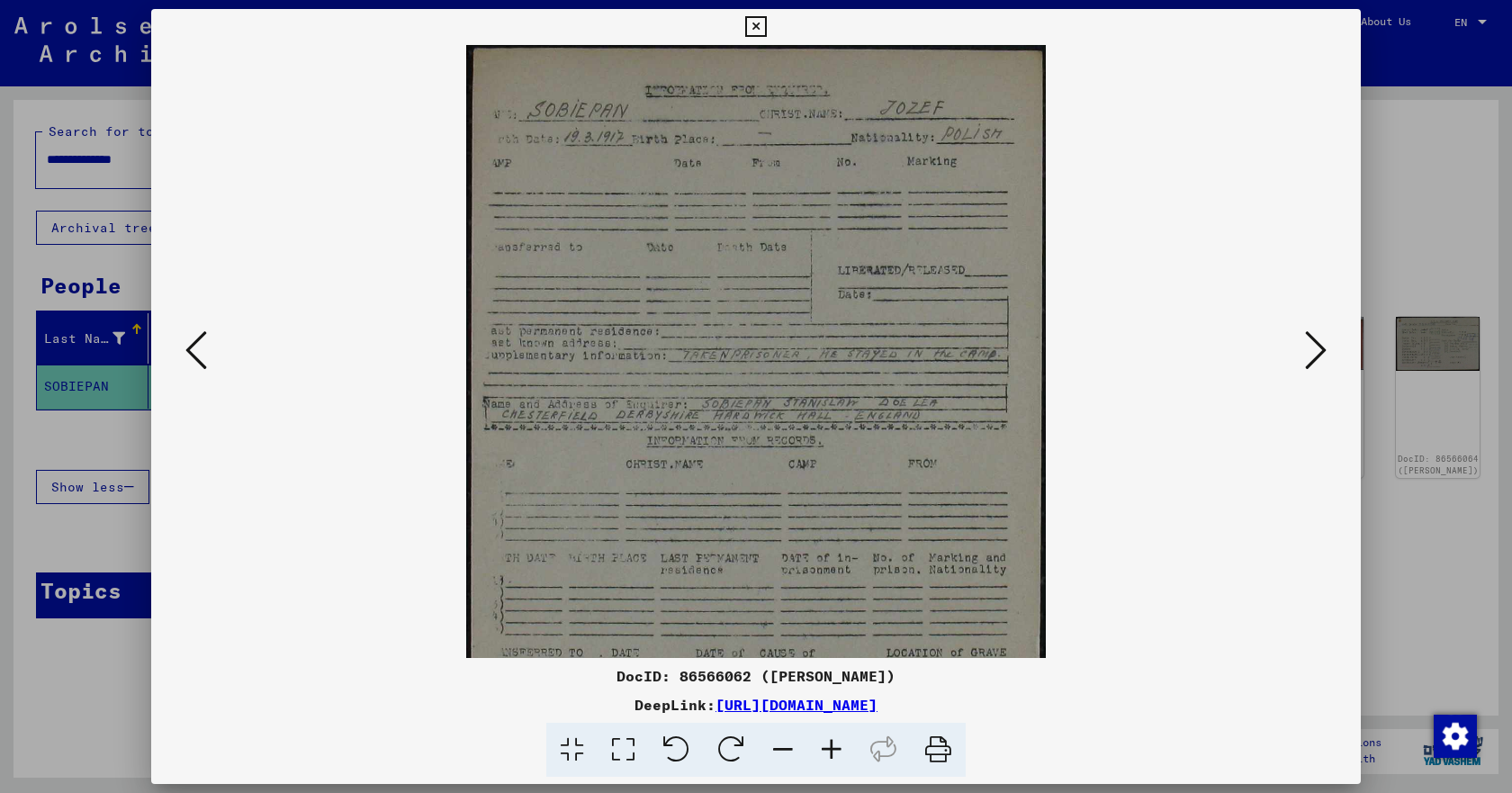
click at [827, 748] on icon at bounding box center [832, 750] width 49 height 55
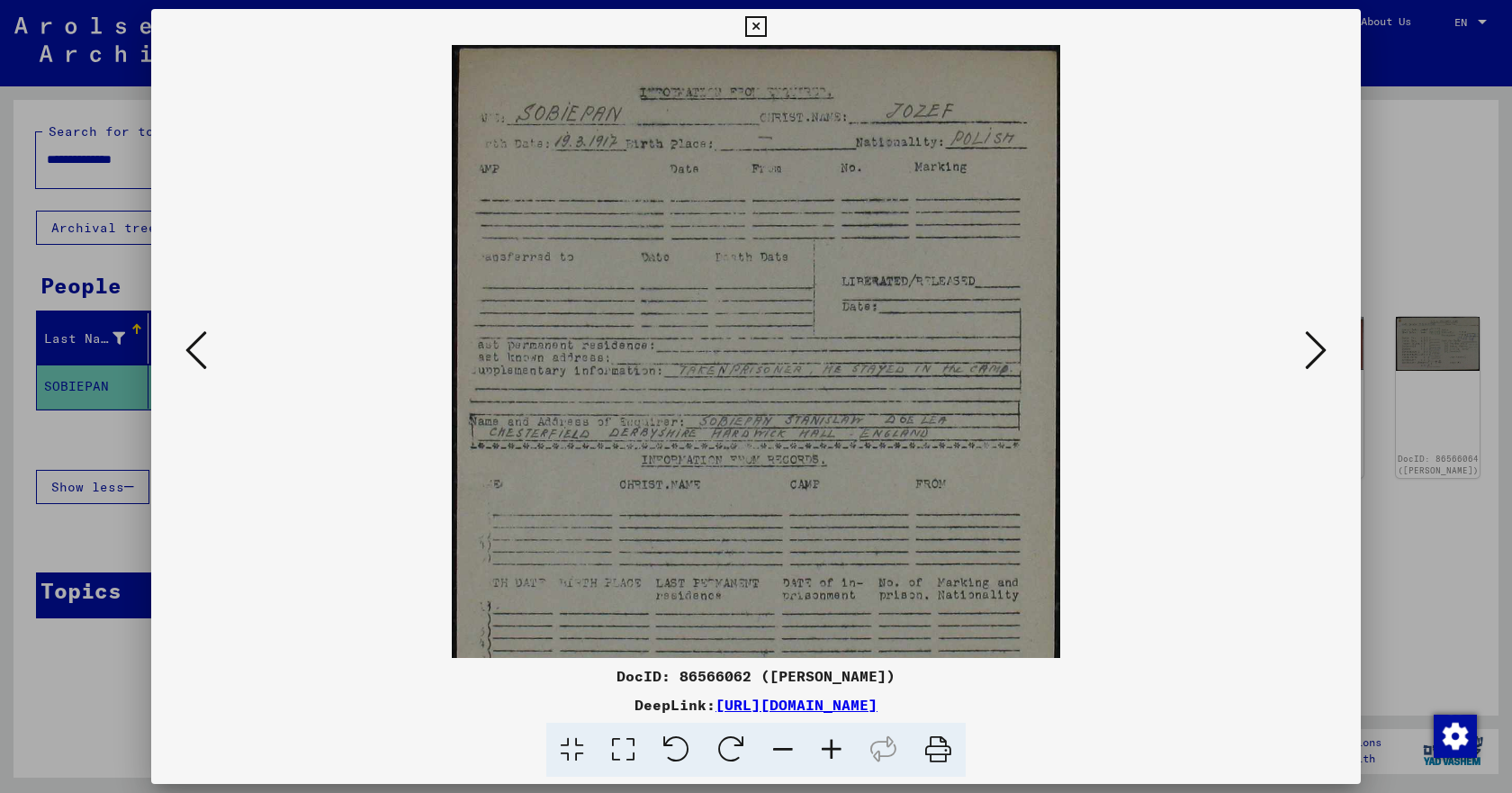
click at [827, 748] on icon at bounding box center [832, 750] width 49 height 55
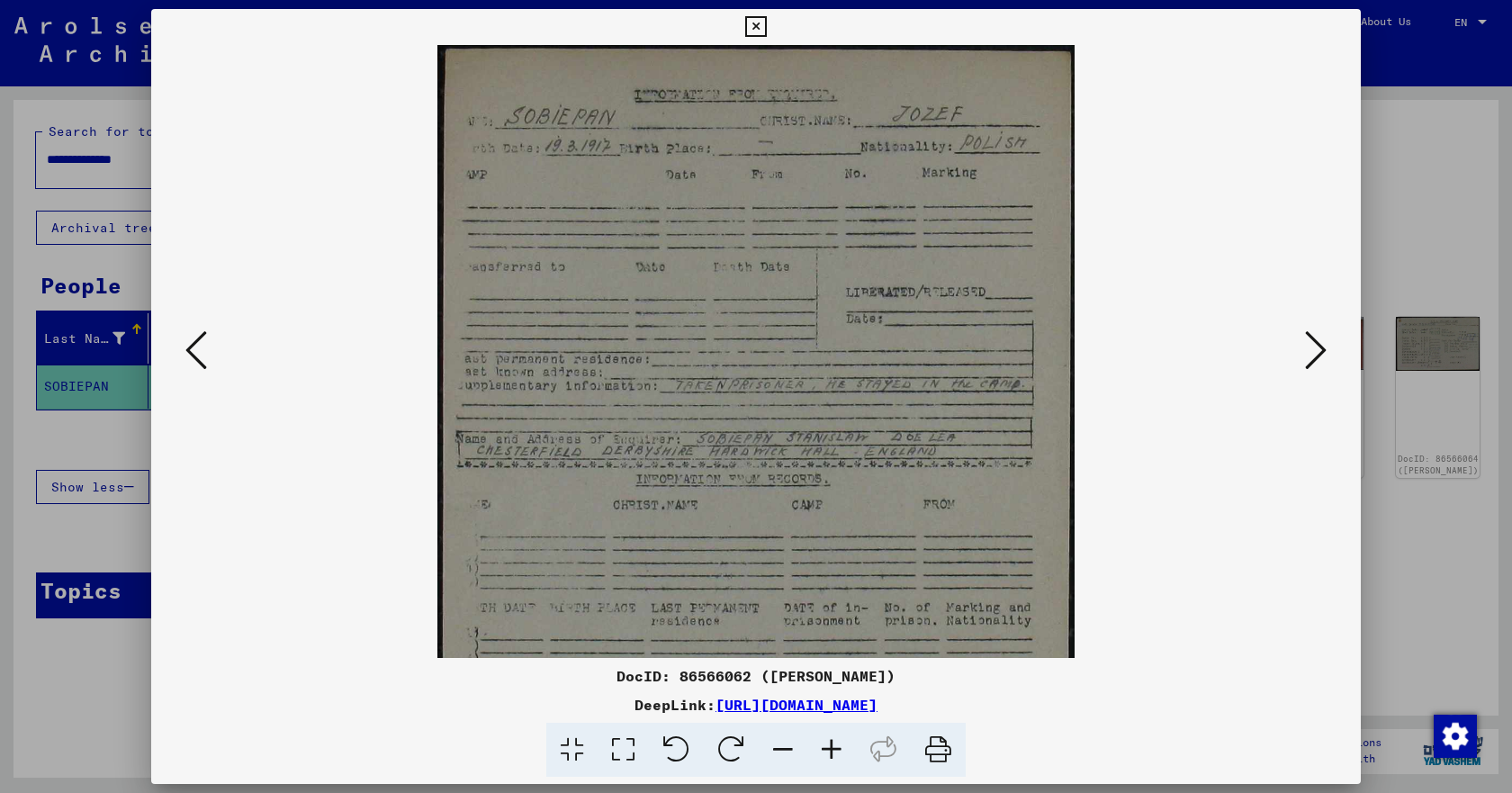
click at [827, 748] on icon at bounding box center [832, 750] width 49 height 55
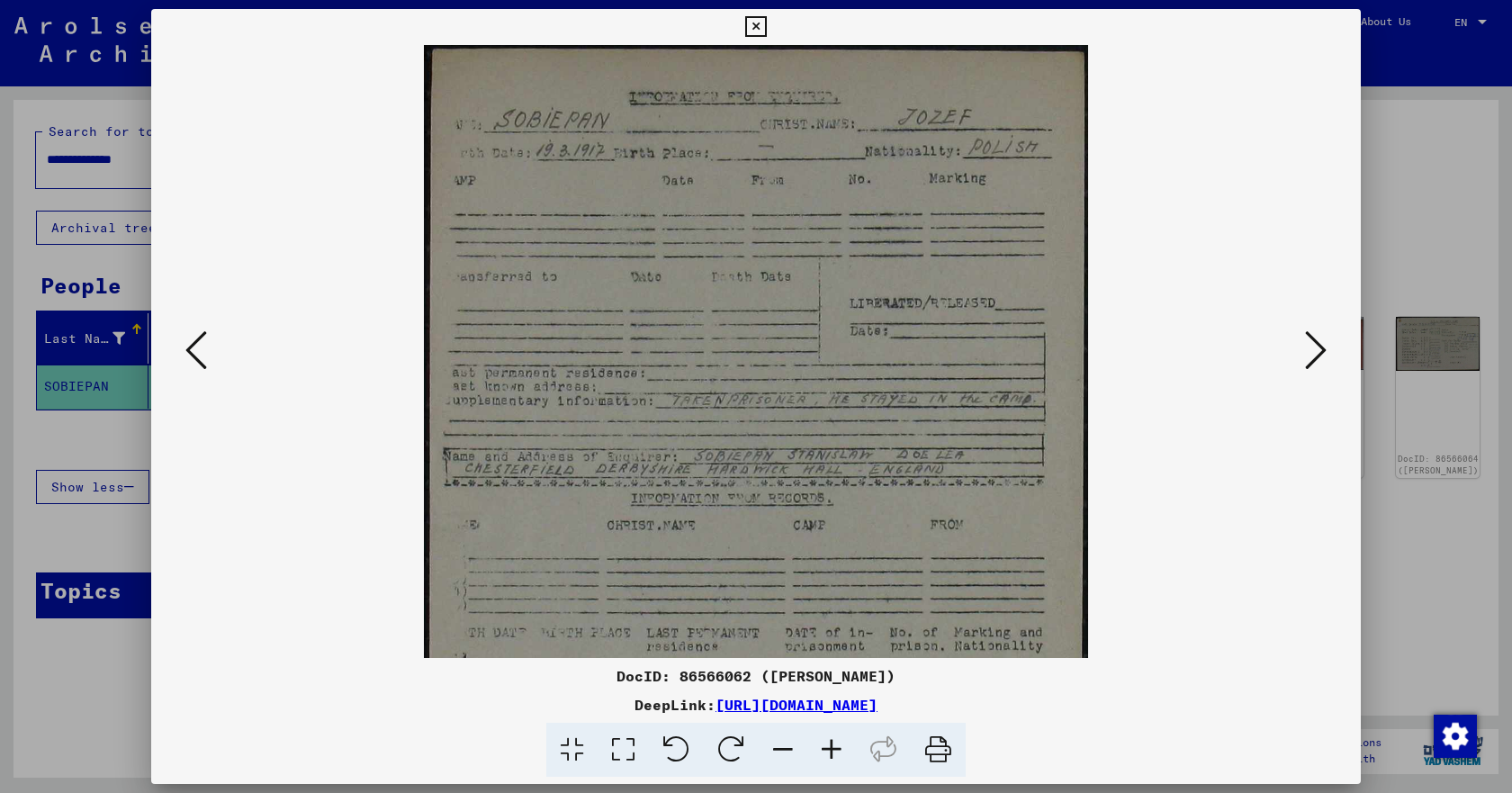
click at [1323, 349] on icon at bounding box center [1315, 350] width 21 height 43
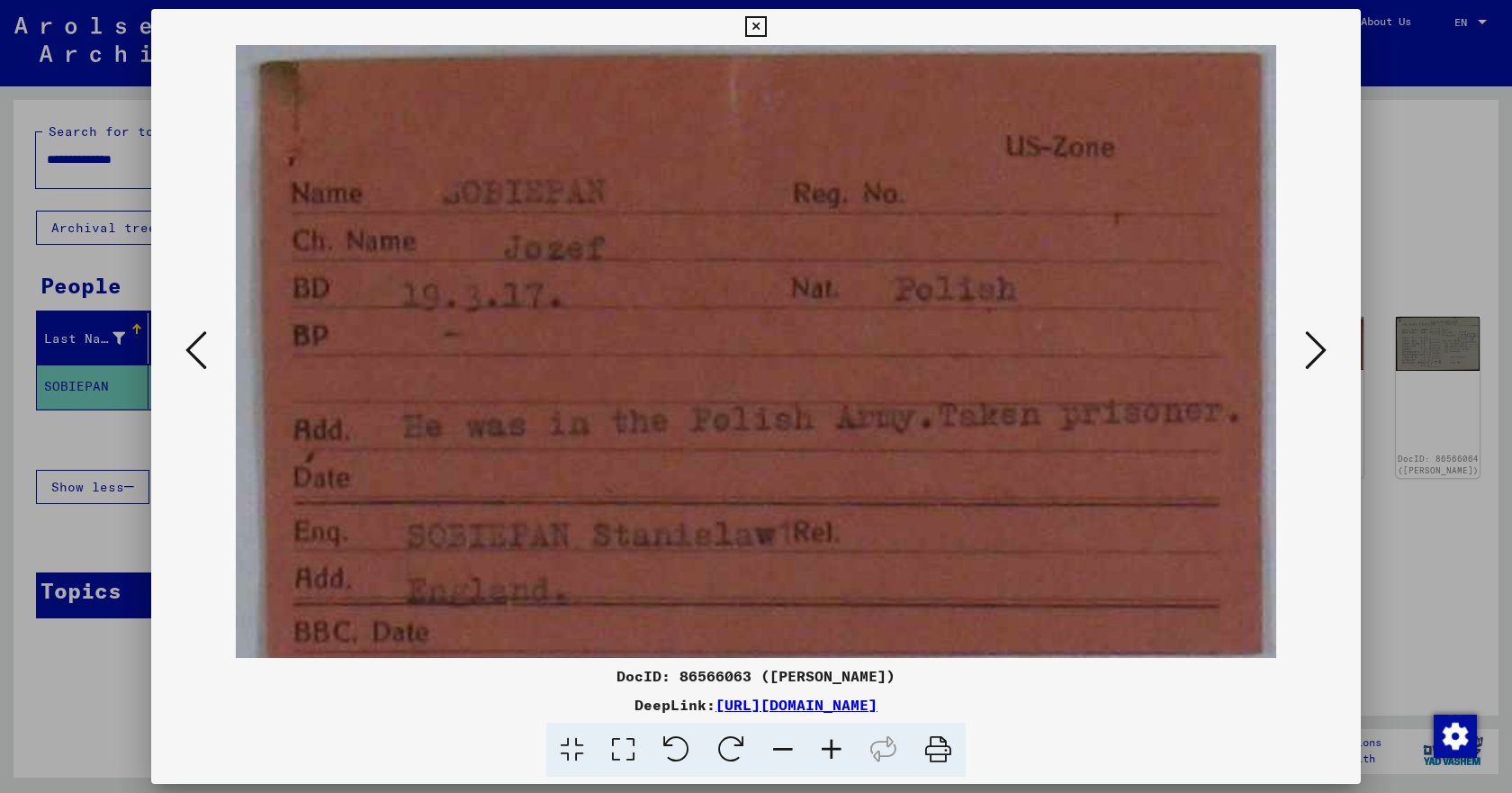
click at [1323, 349] on icon at bounding box center [1315, 350] width 21 height 43
